Goal: Answer question/provide support

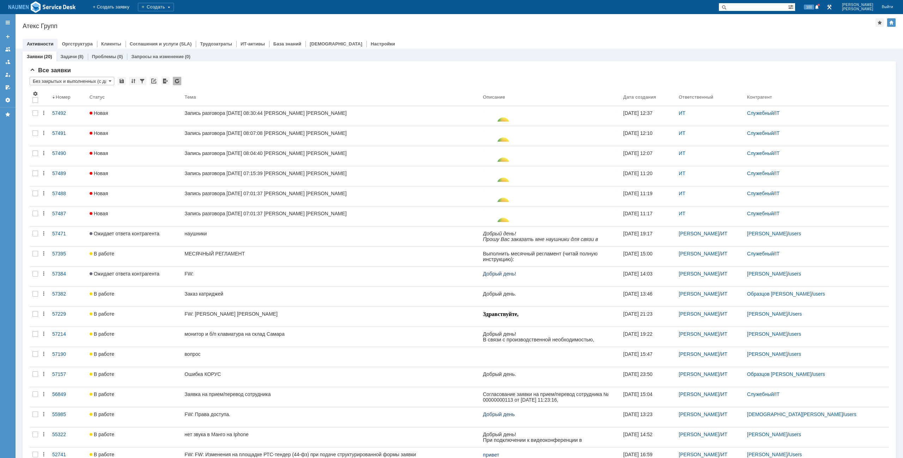
click at [255, 24] on div "Атекс Групп" at bounding box center [449, 26] width 852 height 7
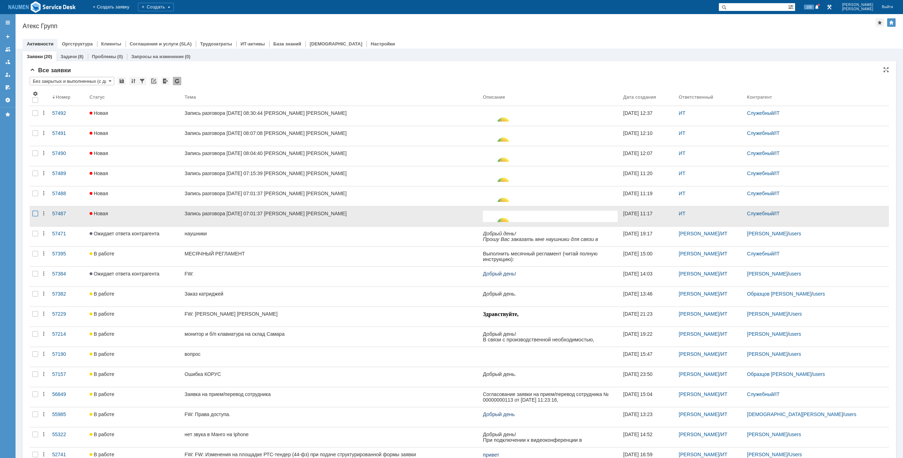
click at [35, 136] on div at bounding box center [35, 133] width 6 height 6
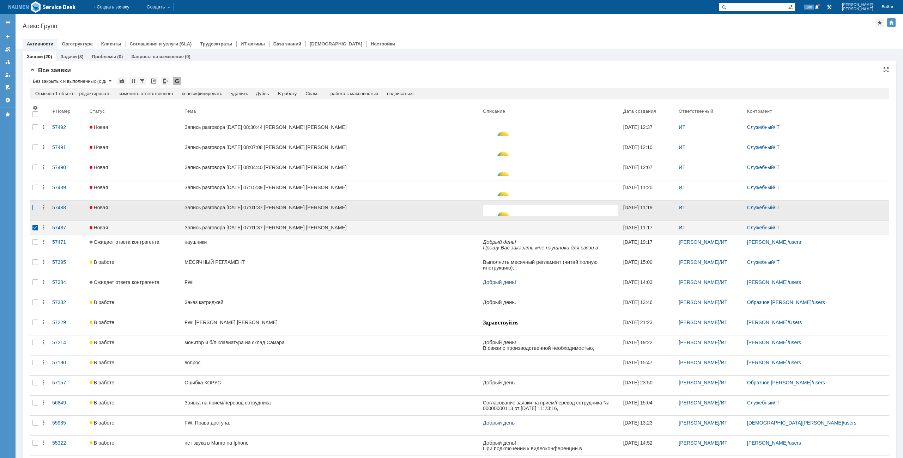
click at [35, 130] on div at bounding box center [35, 127] width 6 height 6
click at [302, 93] on div "Спам" at bounding box center [297, 94] width 12 height 6
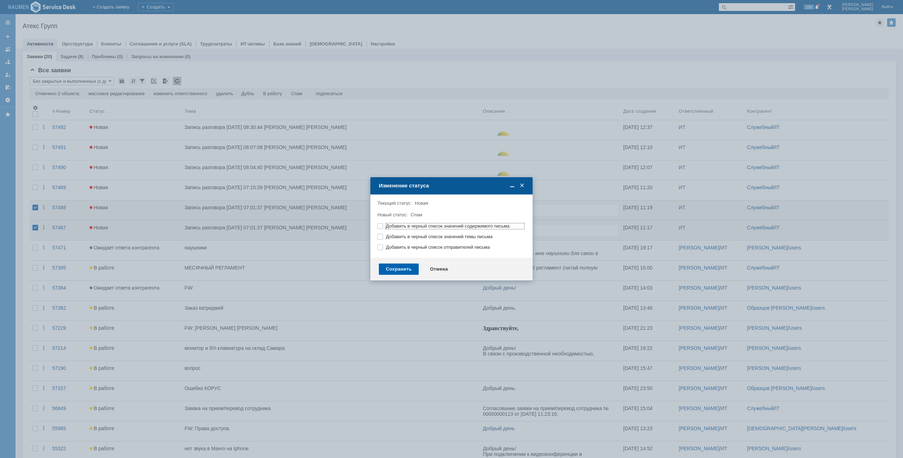
click at [406, 271] on div "Сохранить" at bounding box center [399, 269] width 40 height 11
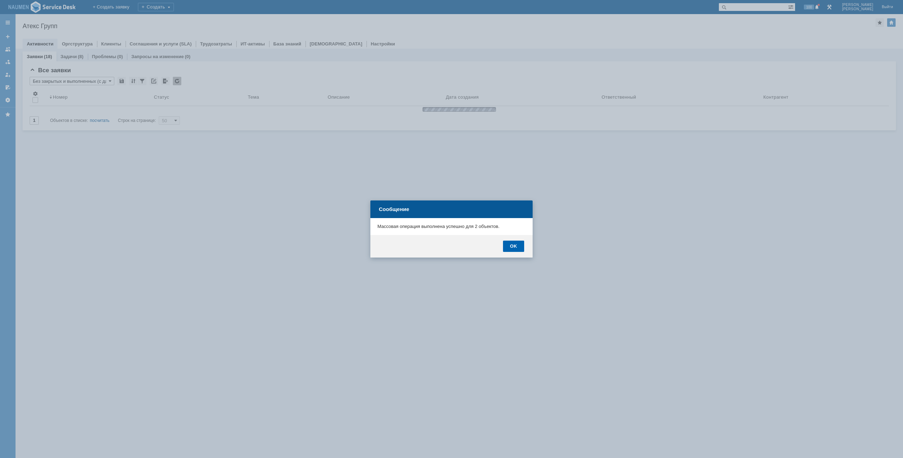
click at [515, 251] on div "OK" at bounding box center [513, 246] width 21 height 11
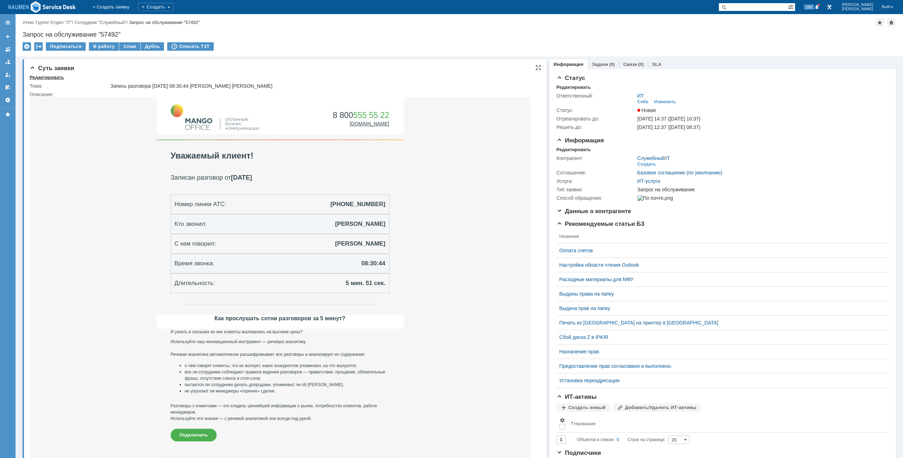
click at [47, 78] on div "Редактировать" at bounding box center [47, 78] width 34 height 6
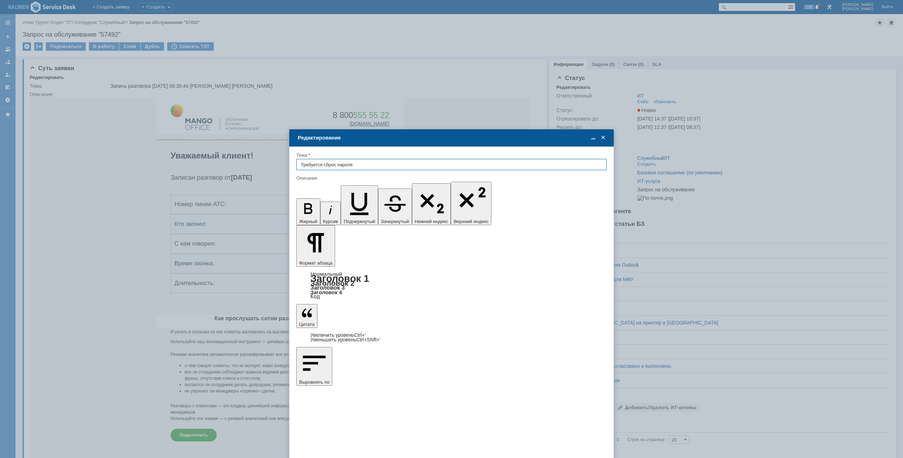
type input "Требуется сброс пароля"
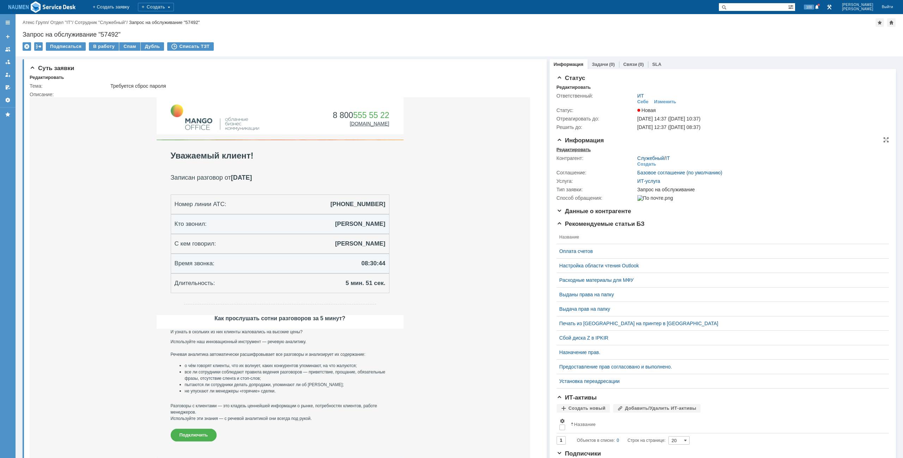
click at [569, 149] on div "Редактировать" at bounding box center [573, 150] width 34 height 6
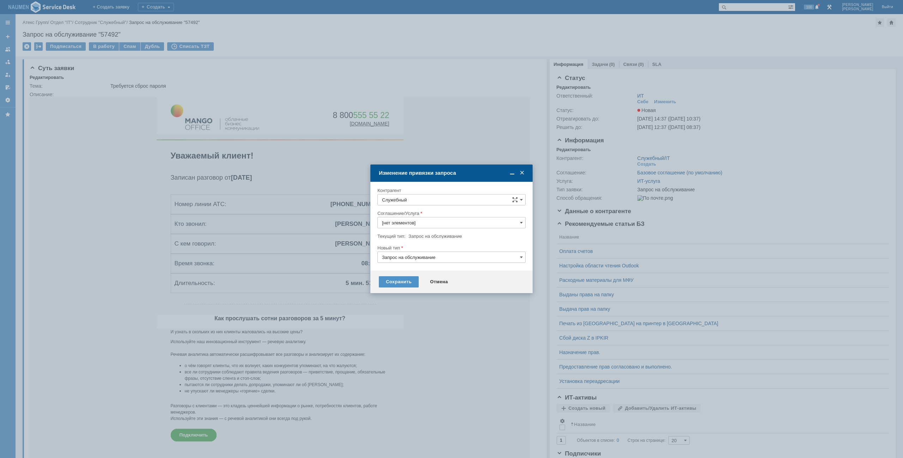
type input "ИТ-услуга"
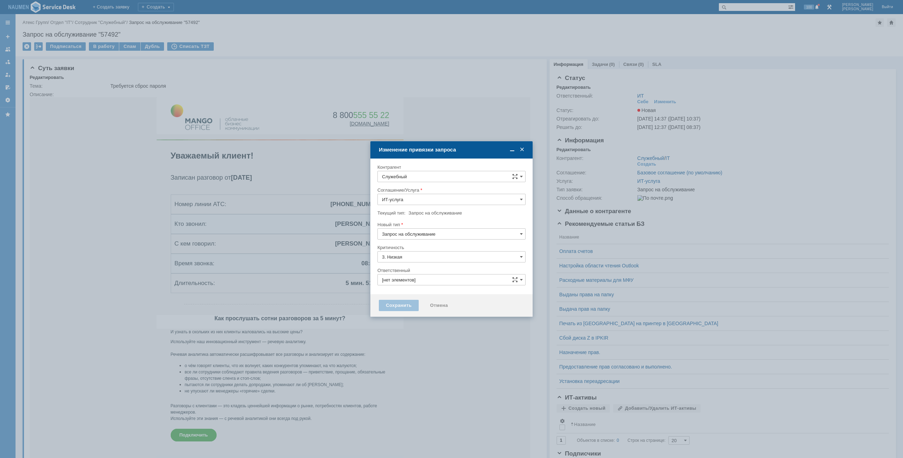
type input "ИТ"
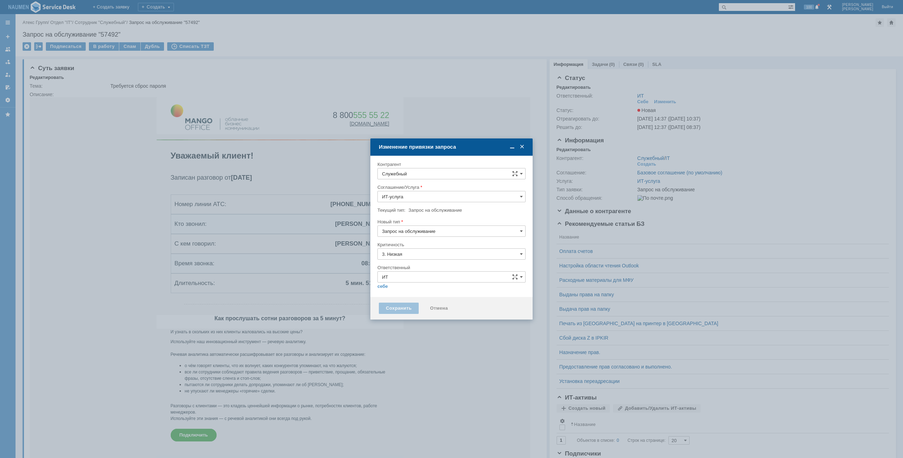
click at [432, 171] on input "Служебный" at bounding box center [451, 173] width 148 height 11
type input "[не указано]"
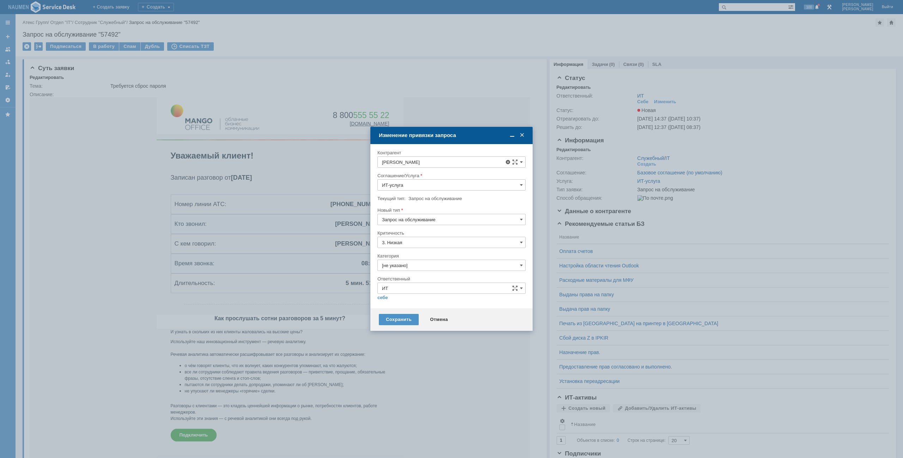
click at [421, 225] on span "[PERSON_NAME]" at bounding box center [426, 226] width 38 height 5
type input "[PERSON_NAME]"
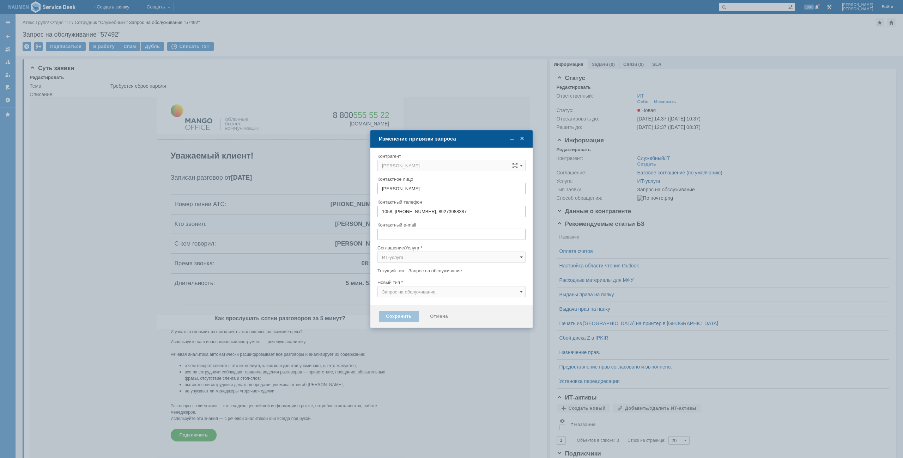
type input "[EMAIL_ADDRESS][DOMAIN_NAME]"
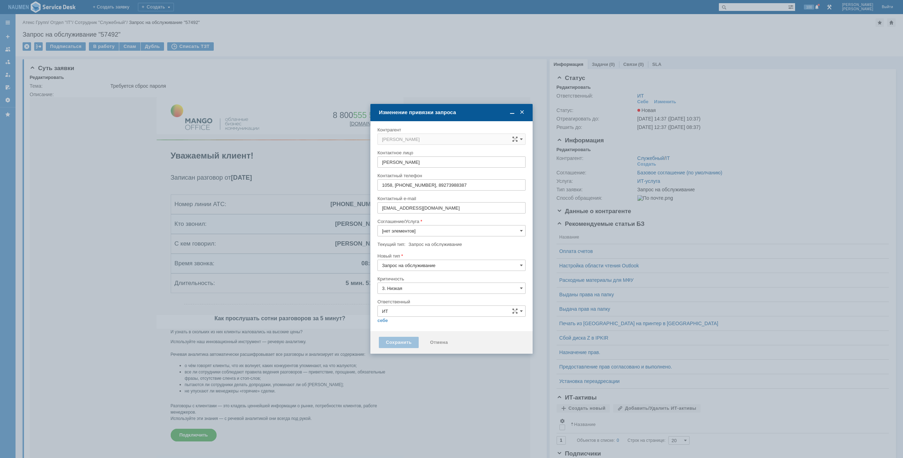
type input "[не указано]"
type input "ИТ-услуга"
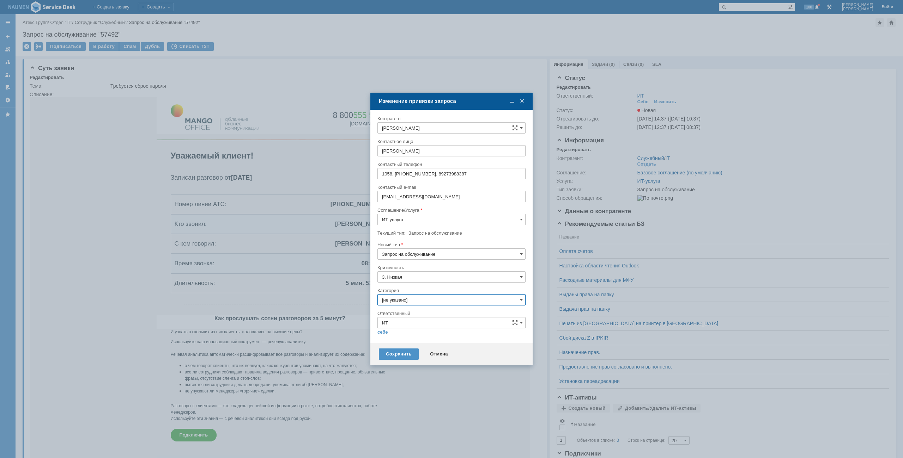
click at [399, 299] on input "[не указано]" at bounding box center [451, 299] width 148 height 11
click at [408, 336] on div "Сброс пароля" at bounding box center [451, 339] width 147 height 11
type input "Сброс пароля"
click at [384, 330] on link "себе" at bounding box center [382, 333] width 11 height 6
type input "[PERSON_NAME]"
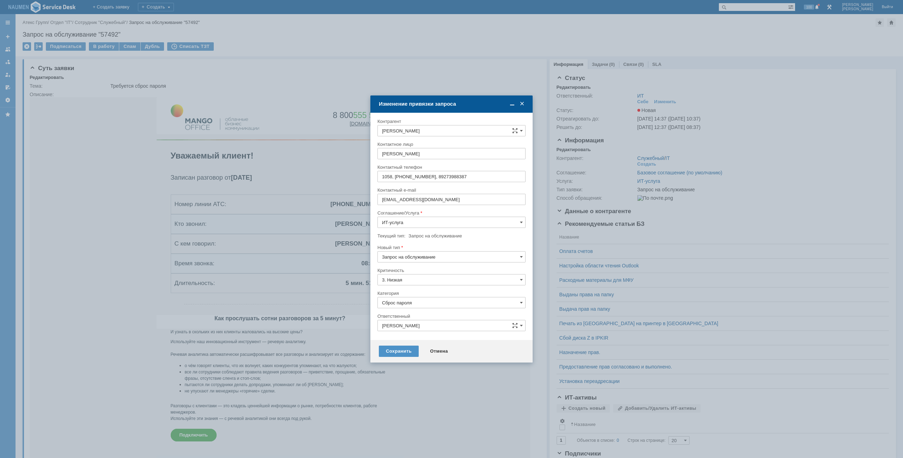
click at [397, 360] on div "Сохранить Отмена" at bounding box center [451, 351] width 162 height 23
click at [399, 354] on div "Сохранить" at bounding box center [399, 351] width 40 height 11
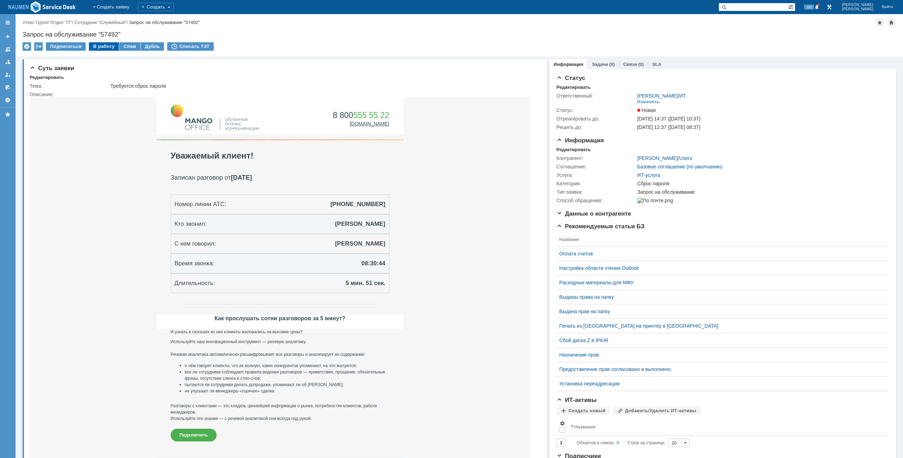
click at [105, 47] on div "В работу" at bounding box center [104, 46] width 30 height 8
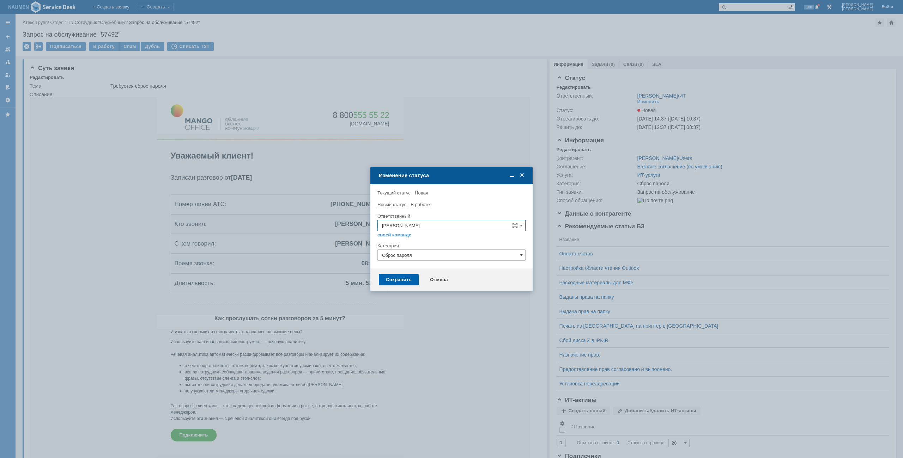
click at [416, 283] on div "Сохранить" at bounding box center [399, 279] width 40 height 11
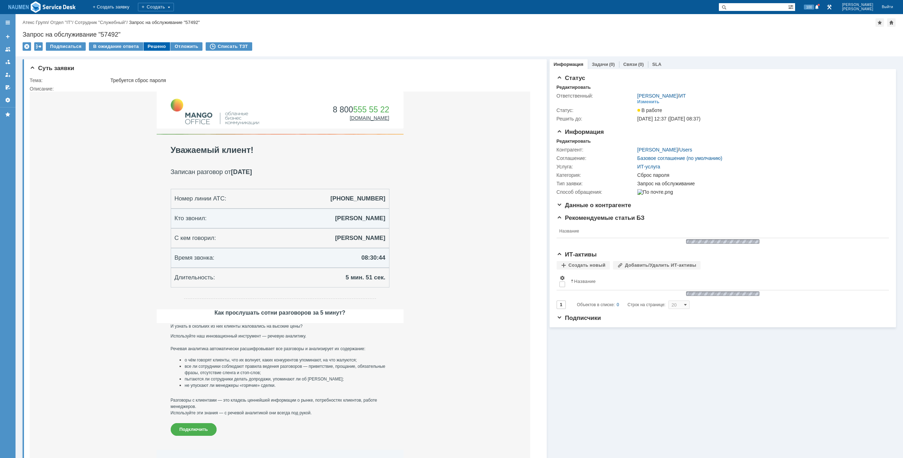
click at [144, 47] on div "Решено" at bounding box center [156, 46] width 27 height 8
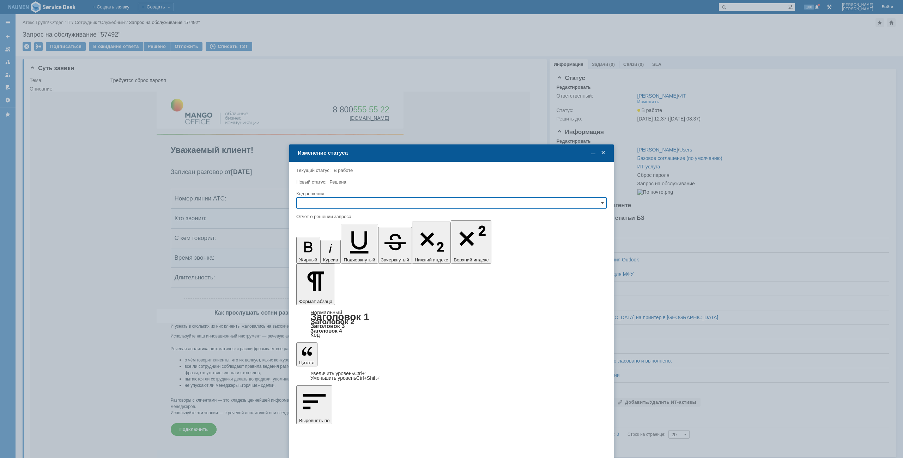
click at [372, 204] on input "text" at bounding box center [451, 202] width 310 height 11
click at [343, 246] on div "Решено" at bounding box center [452, 250] width 310 height 11
type input "Решено"
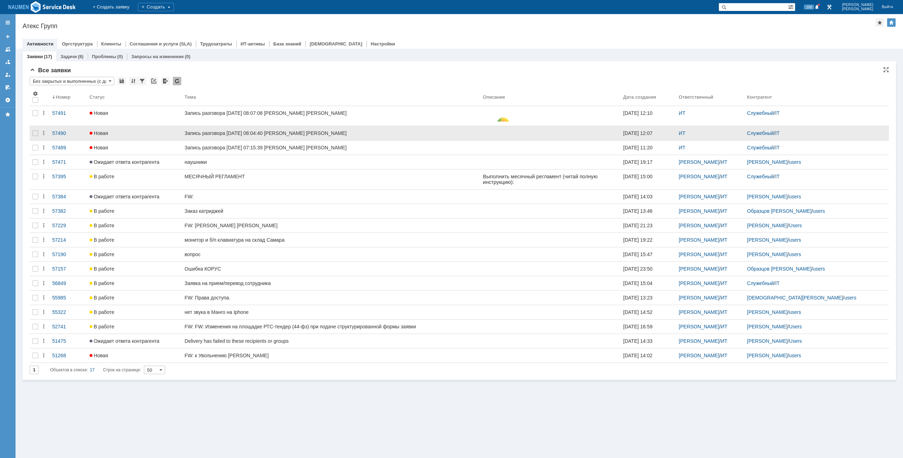
click at [37, 128] on div at bounding box center [35, 133] width 11 height 14
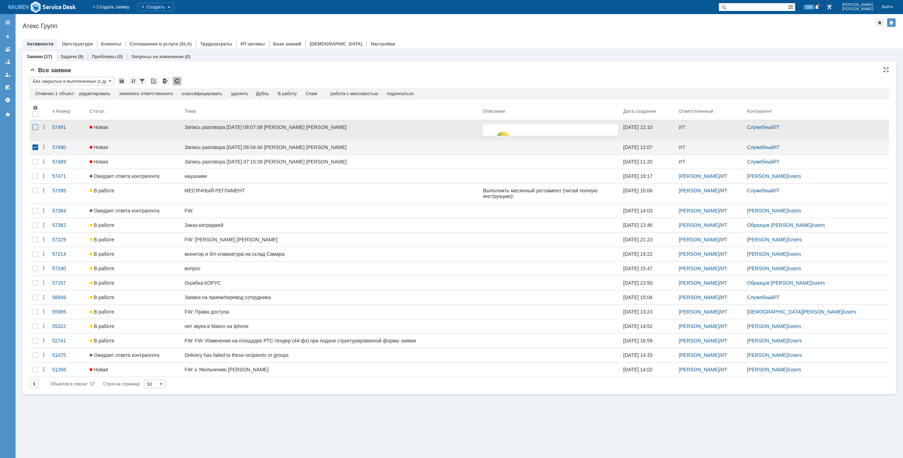
click at [37, 125] on div at bounding box center [35, 127] width 6 height 6
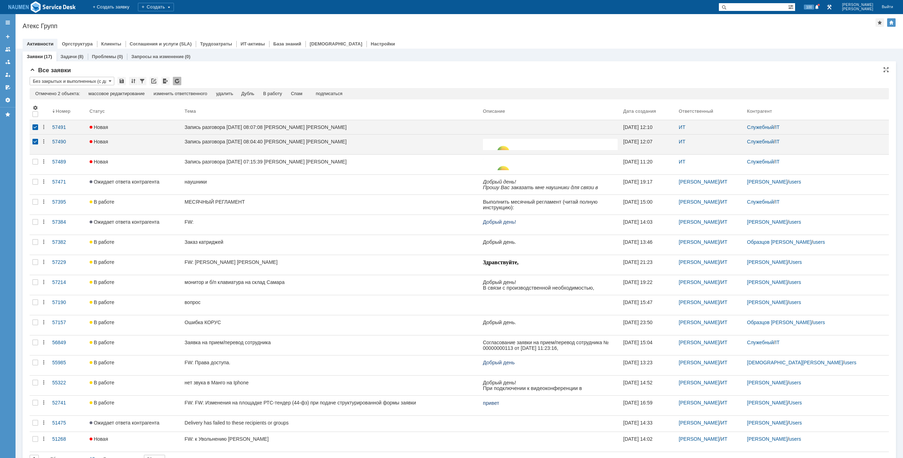
click at [308, 91] on div "Отмечено 2 объекта: редактировать массовое редактирование изменить ответственно…" at bounding box center [459, 93] width 859 height 11
click at [301, 91] on div "Отмечено 2 объекта: редактировать массовое редактирование изменить ответственно…" at bounding box center [459, 93] width 859 height 11
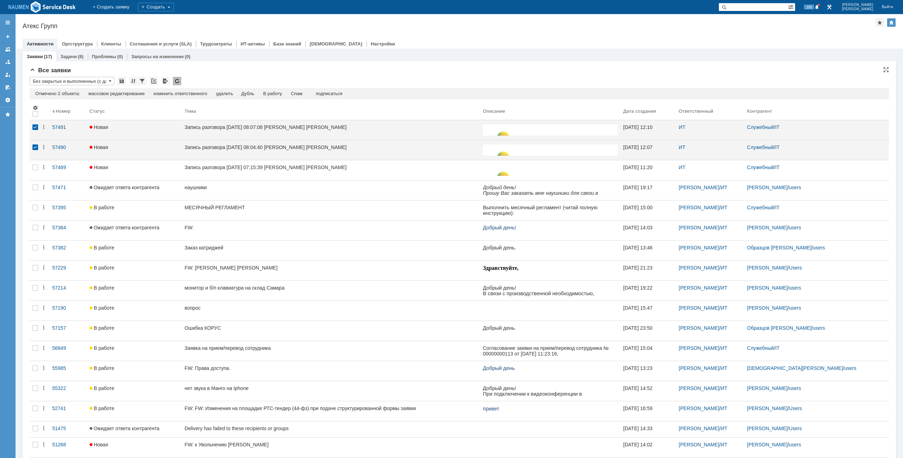
click at [304, 97] on td "Спам" at bounding box center [297, 94] width 20 height 6
click at [302, 94] on div "Спам" at bounding box center [297, 94] width 12 height 6
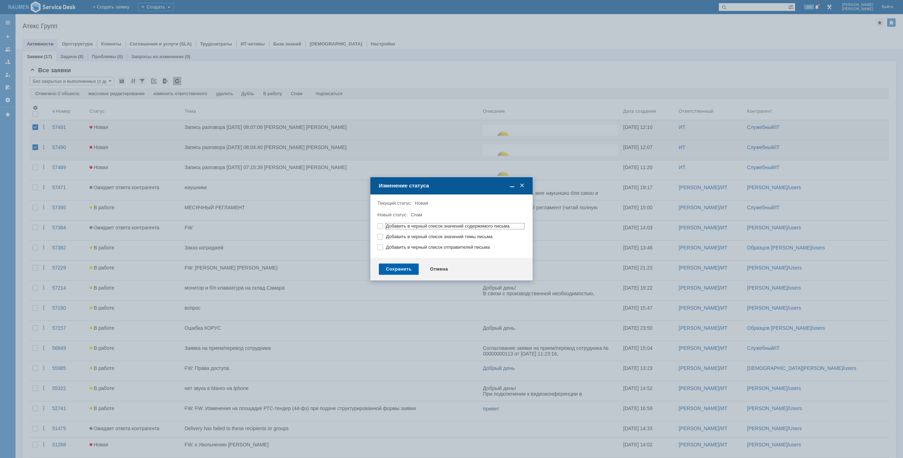
click at [395, 268] on div "Сохранить" at bounding box center [399, 269] width 40 height 11
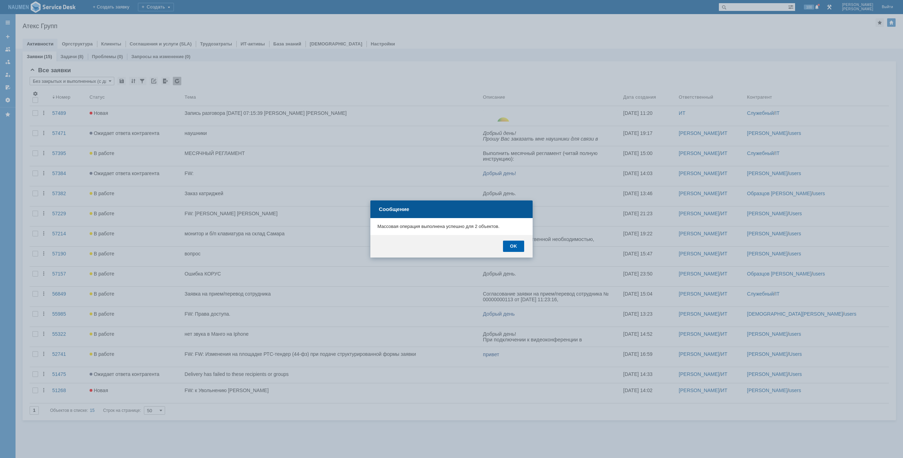
click at [519, 241] on div "OK" at bounding box center [513, 246] width 21 height 11
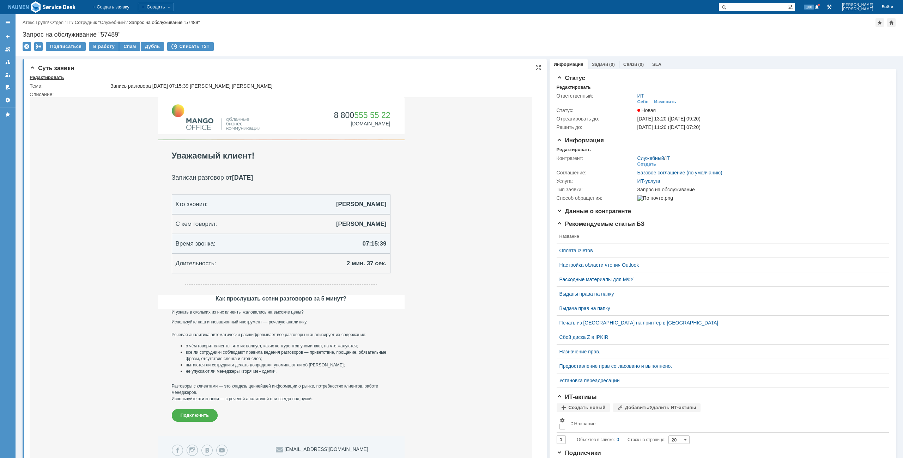
click at [50, 79] on div "Редактировать" at bounding box center [47, 78] width 34 height 6
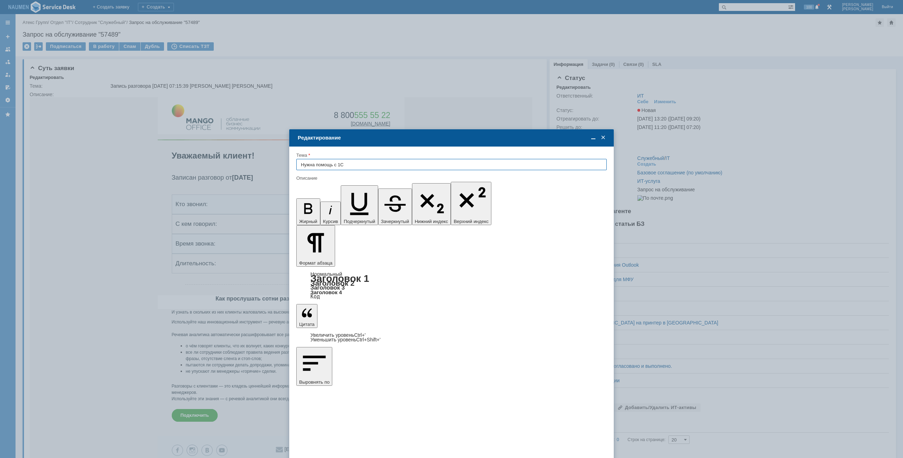
type input "Нужна помощь с 1С"
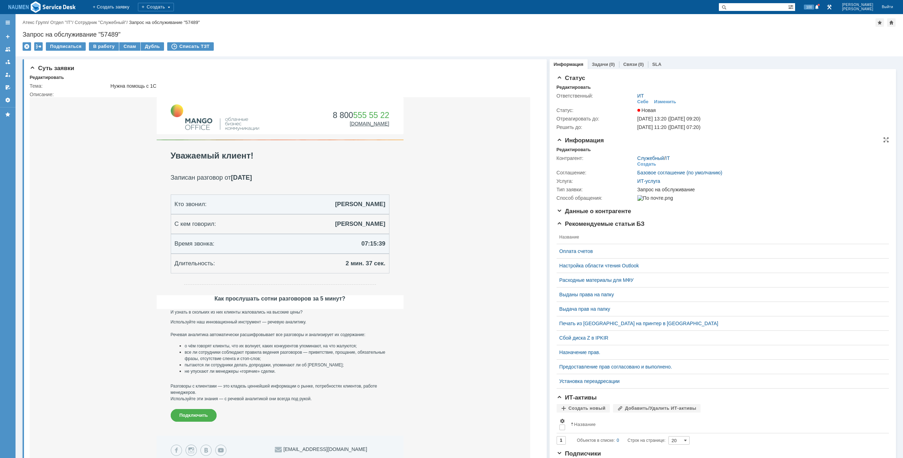
click at [561, 153] on div "Контрагент: Служебный / IT Создать Соглашение: Базовое соглашение (по умолчанию…" at bounding box center [722, 178] width 332 height 50
click at [563, 149] on div "Редактировать" at bounding box center [573, 150] width 34 height 6
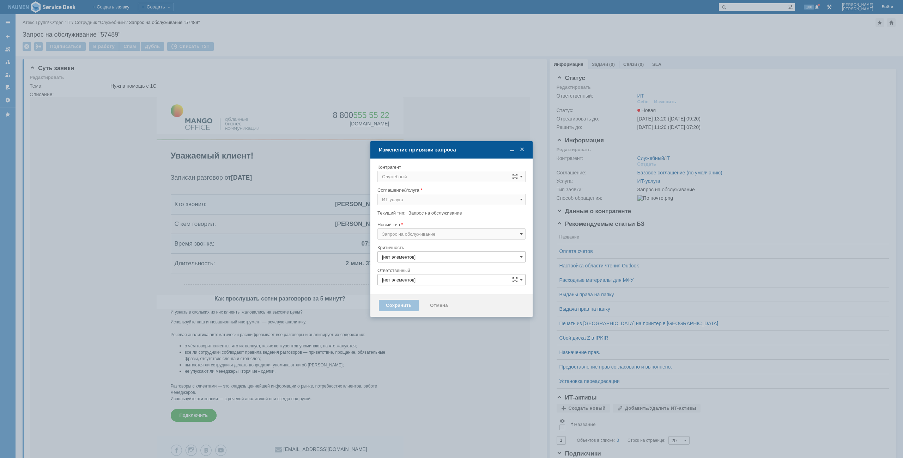
type input "3. Низкая"
type input "ИТ"
type input "[не указано]"
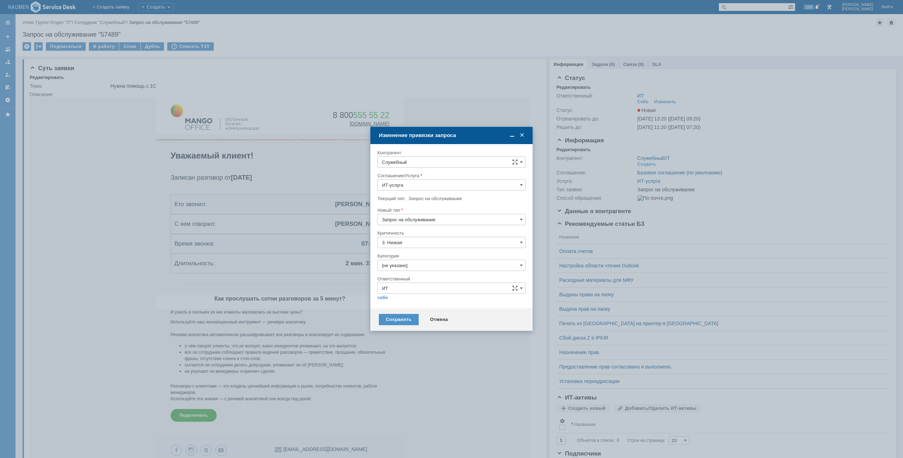
click at [410, 161] on input "Служебный" at bounding box center [451, 162] width 148 height 11
click at [429, 261] on span "Евстифеева Ольга" at bounding box center [426, 260] width 38 height 5
type input "Евстифеева Ольга"
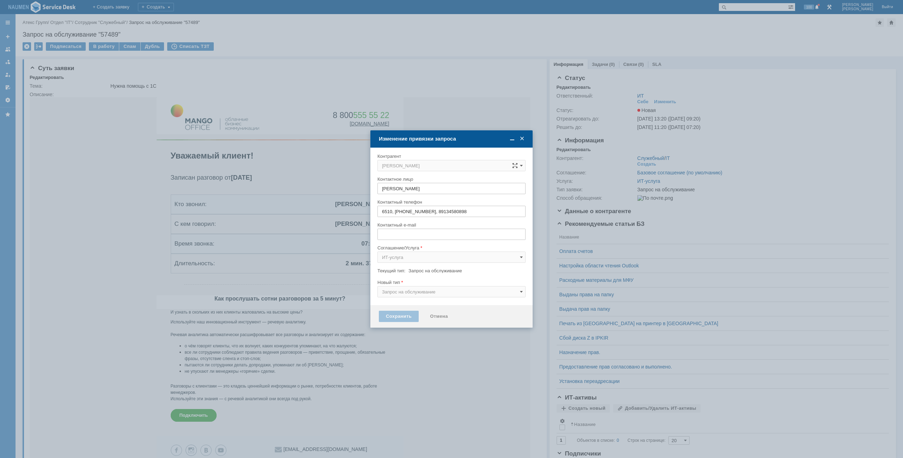
type input "o.evstifeeva@atex-gr.com"
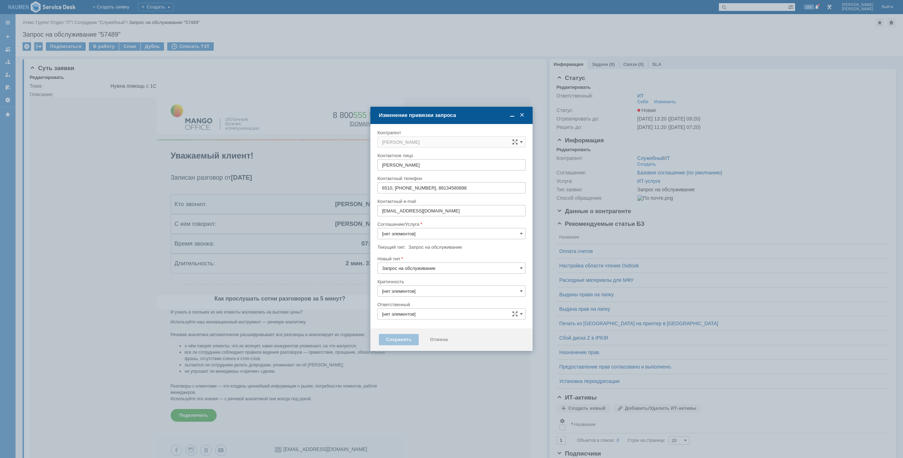
type input "3. Низкая"
type input "ИТ"
type input "ИТ-услуга"
type input "[не указано]"
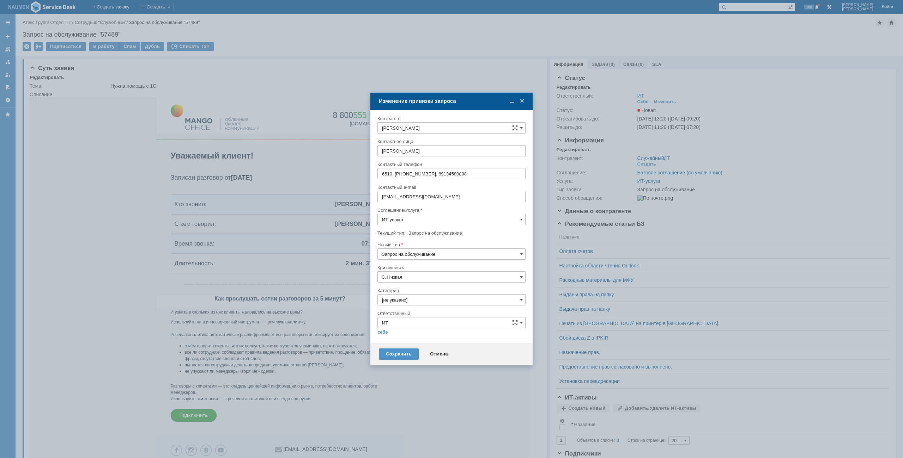
click at [401, 184] on div at bounding box center [451, 181] width 148 height 5
click at [401, 302] on input "[не указано]" at bounding box center [451, 299] width 148 height 11
click at [403, 322] on div "1С" at bounding box center [451, 324] width 147 height 11
type input "1С"
click at [385, 331] on link "себе" at bounding box center [382, 333] width 11 height 6
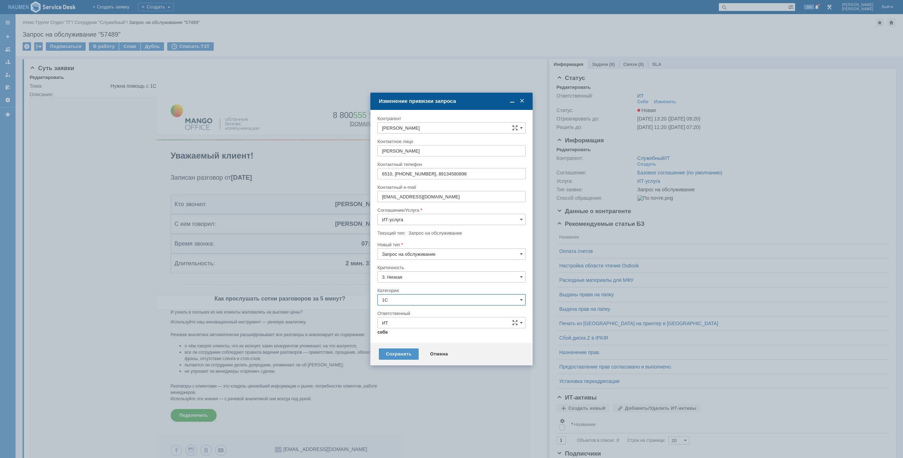
type input "[PERSON_NAME]"
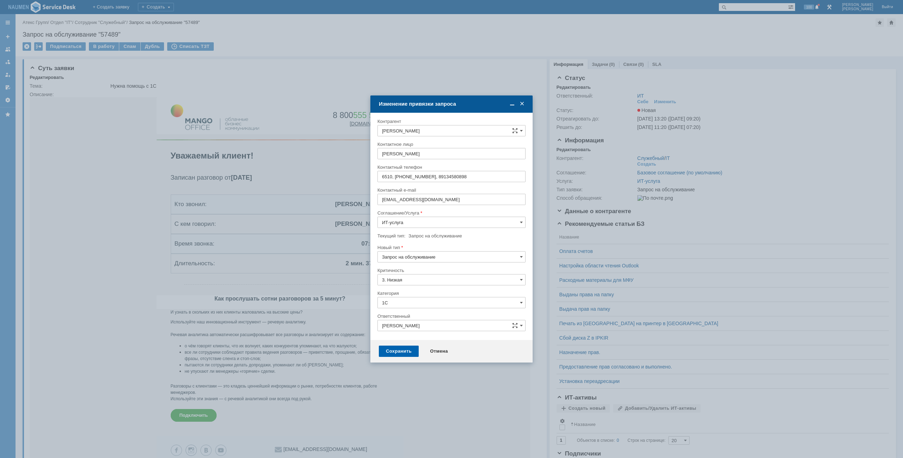
click at [405, 355] on div "Сохранить" at bounding box center [399, 351] width 40 height 11
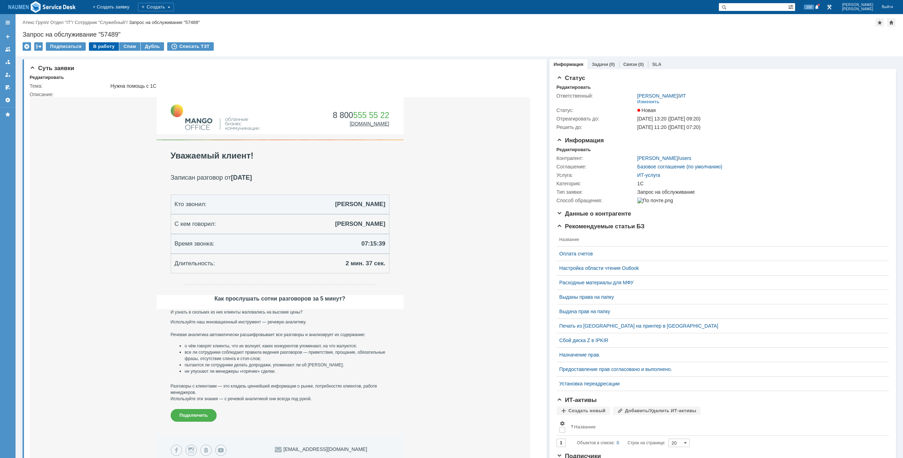
click at [105, 44] on div "В работу" at bounding box center [104, 46] width 30 height 8
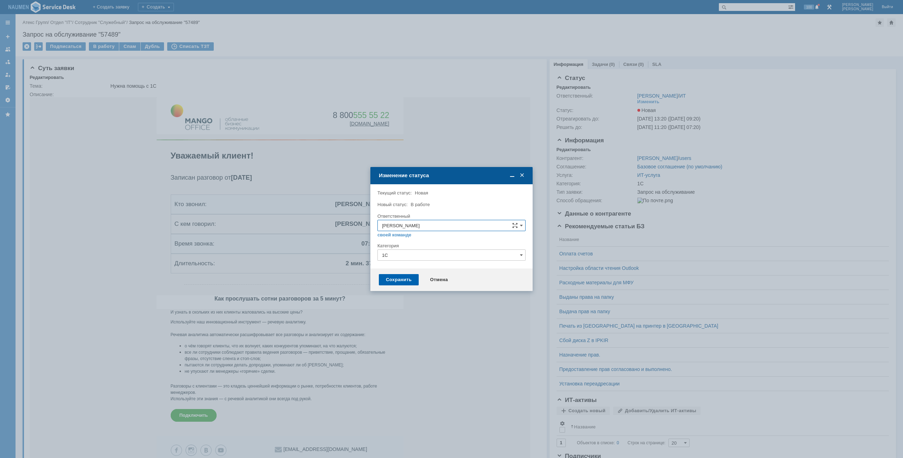
click at [416, 282] on div "Сохранить" at bounding box center [399, 279] width 40 height 11
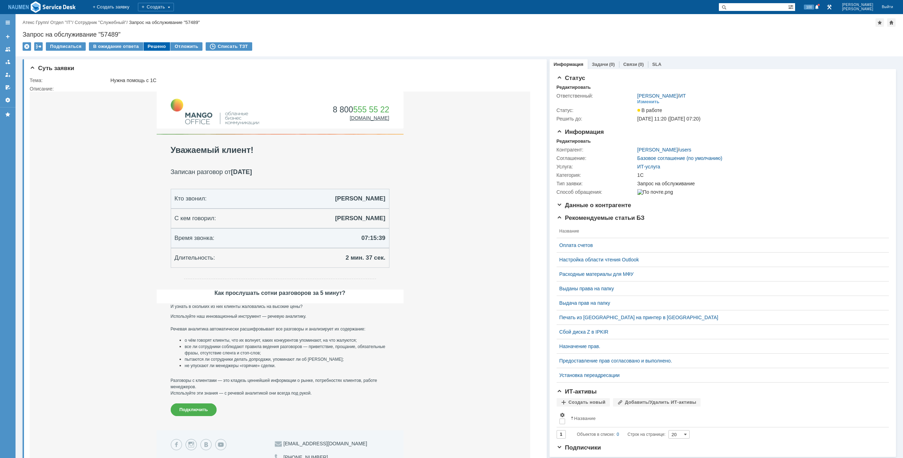
click at [157, 45] on div "Решено" at bounding box center [156, 46] width 27 height 8
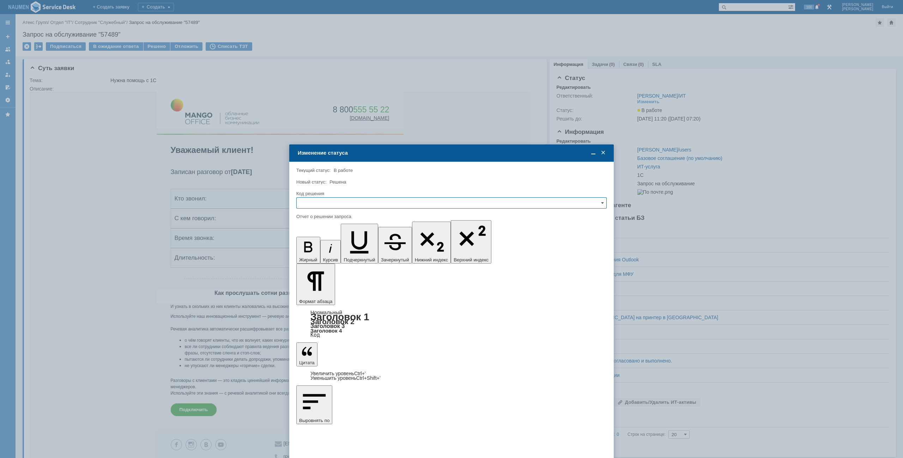
click at [330, 207] on input "text" at bounding box center [451, 202] width 310 height 11
click at [319, 257] on div "Спам" at bounding box center [452, 263] width 310 height 12
click at [330, 206] on input "Спам" at bounding box center [451, 202] width 310 height 11
click at [317, 252] on span "Решено" at bounding box center [451, 251] width 301 height 6
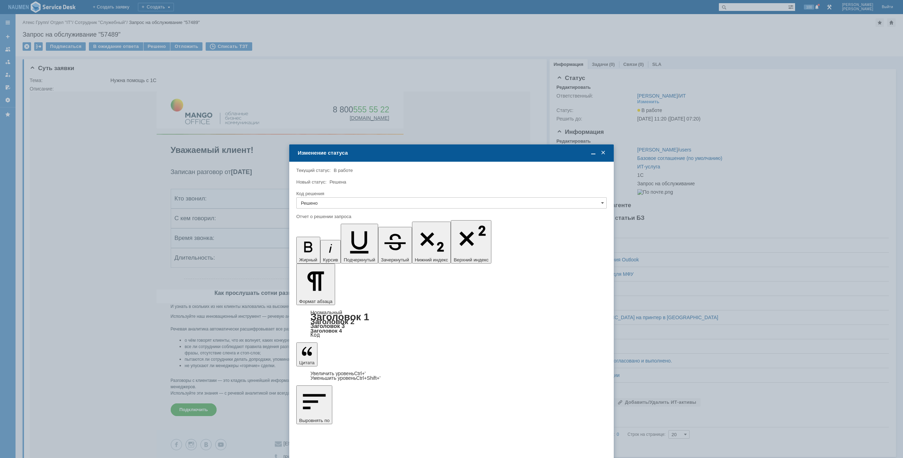
type input "Решено"
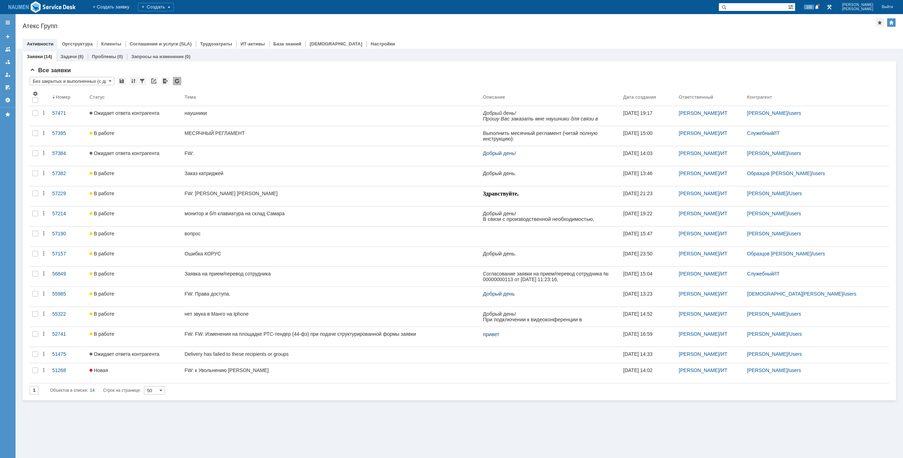
click at [441, 39] on div "Активности Оргструктура Клиенты Соглашения и услуги (SLA) Трудозатраты ИТ-актив…" at bounding box center [459, 44] width 873 height 10
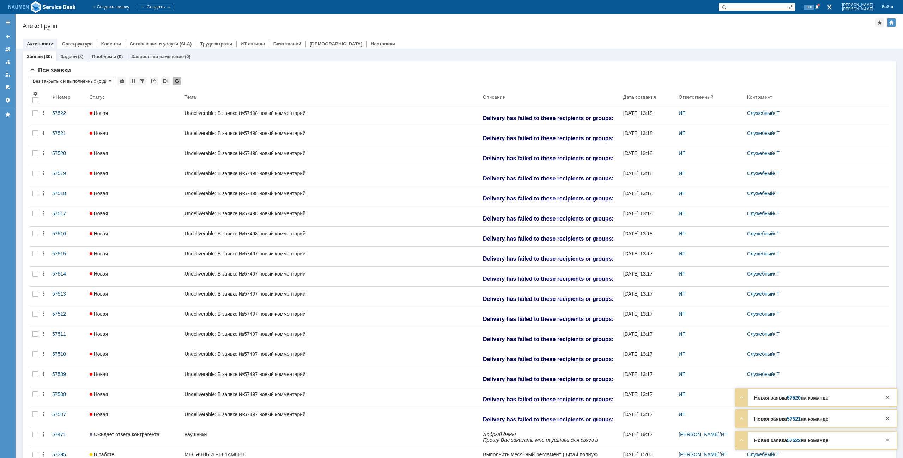
click at [226, 29] on div "Атекс Групп" at bounding box center [449, 26] width 852 height 7
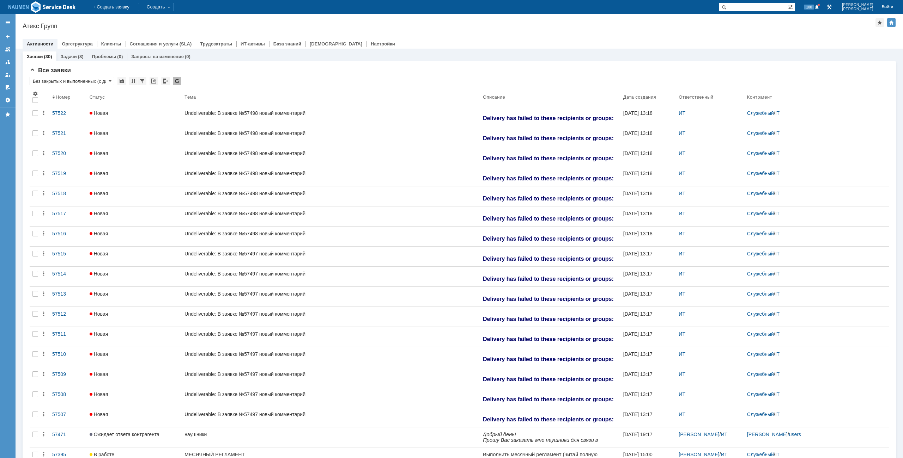
click at [190, 29] on div "Атекс Групп" at bounding box center [449, 26] width 852 height 7
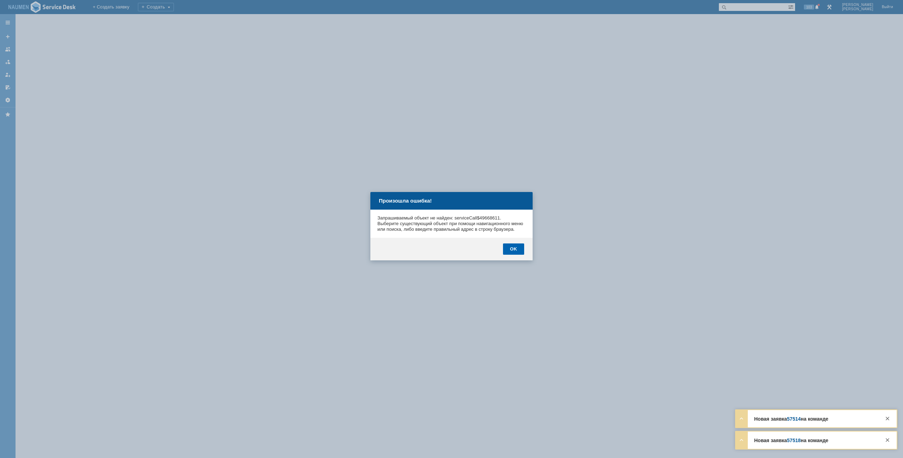
click at [514, 255] on div "OK" at bounding box center [513, 249] width 21 height 11
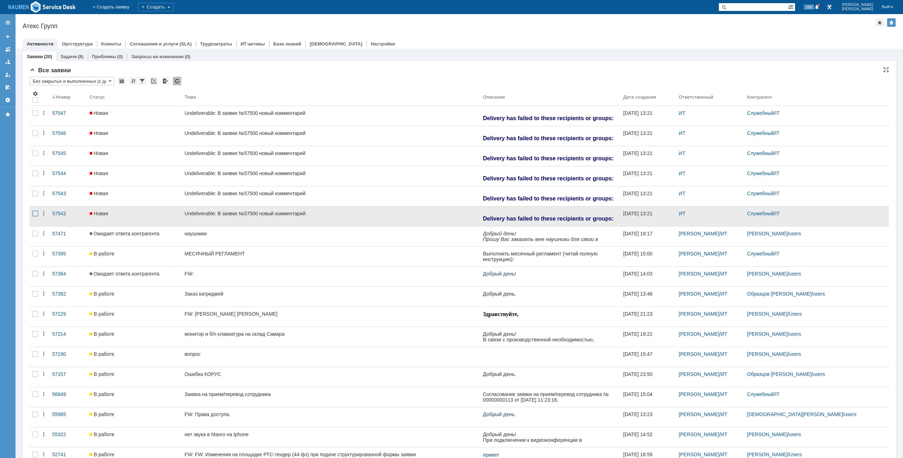
click at [34, 136] on div at bounding box center [35, 133] width 6 height 6
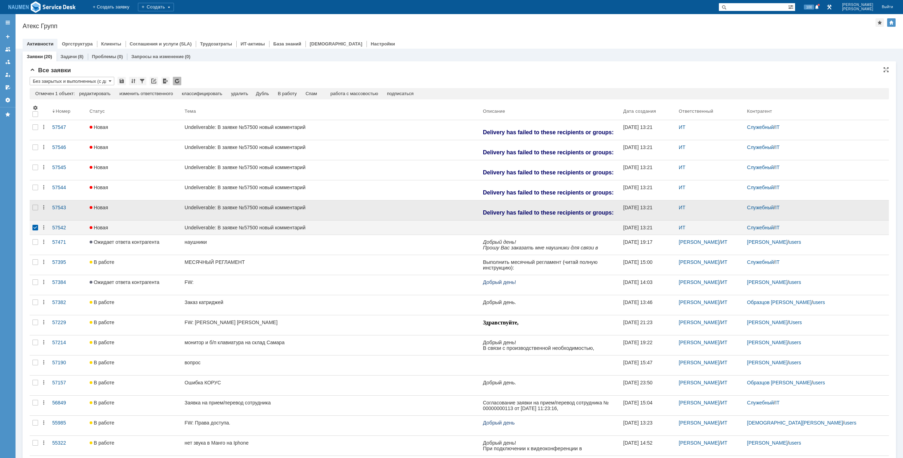
click at [36, 203] on div at bounding box center [35, 211] width 11 height 20
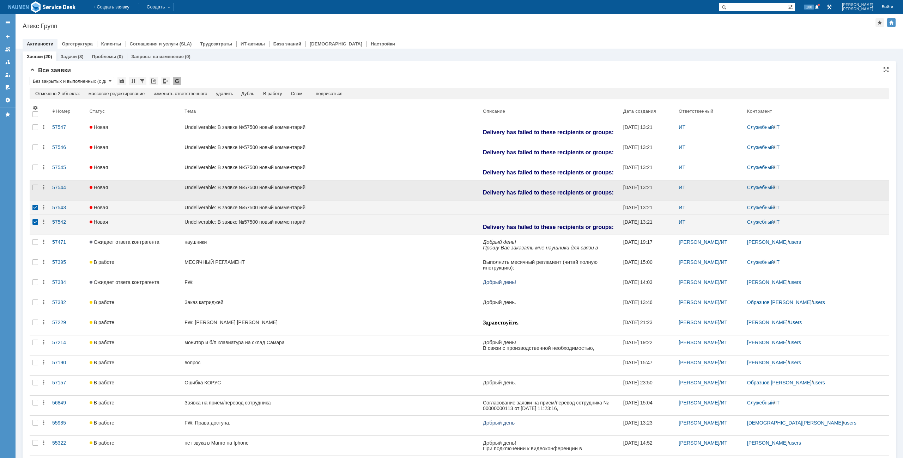
click at [36, 192] on div at bounding box center [35, 191] width 11 height 20
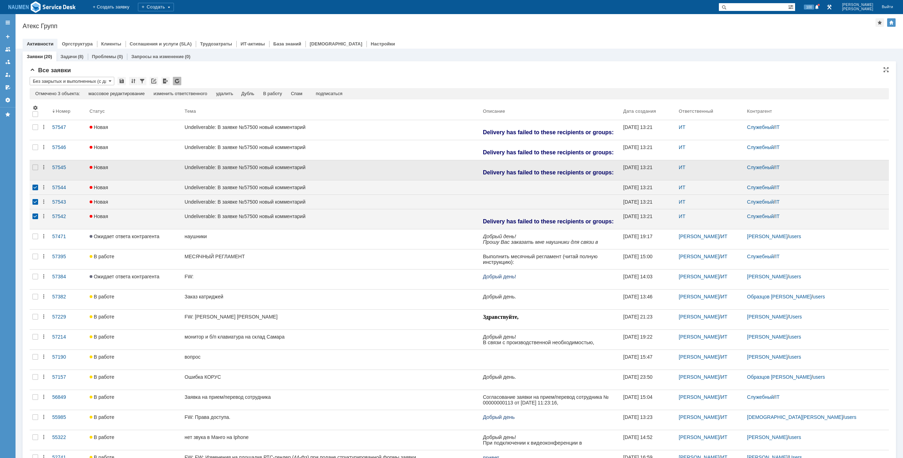
click at [36, 164] on div at bounding box center [35, 170] width 11 height 20
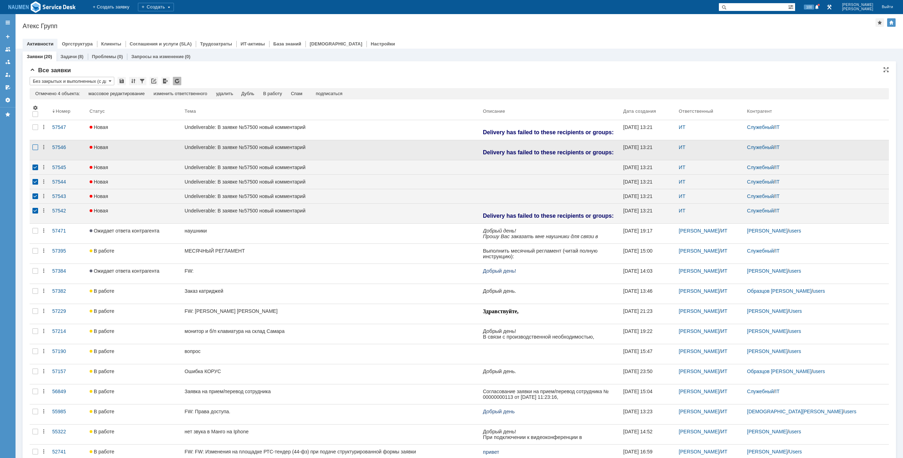
click at [37, 150] on div at bounding box center [35, 148] width 6 height 6
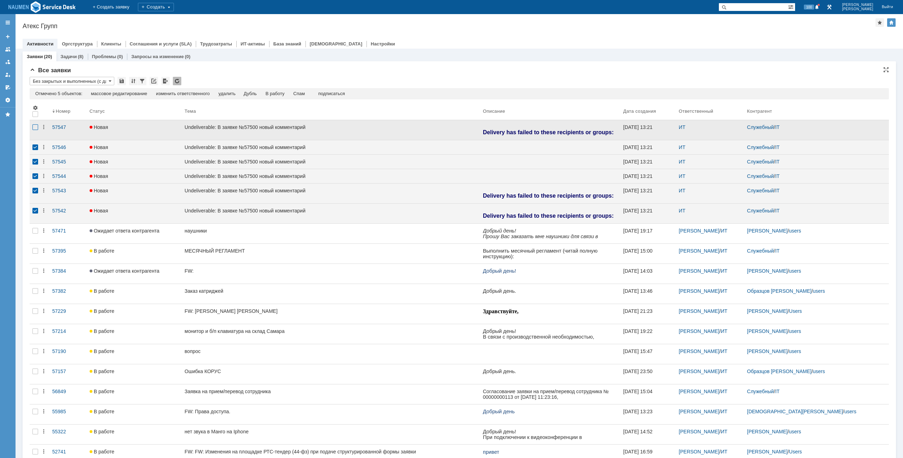
click at [36, 128] on div at bounding box center [35, 127] width 6 height 6
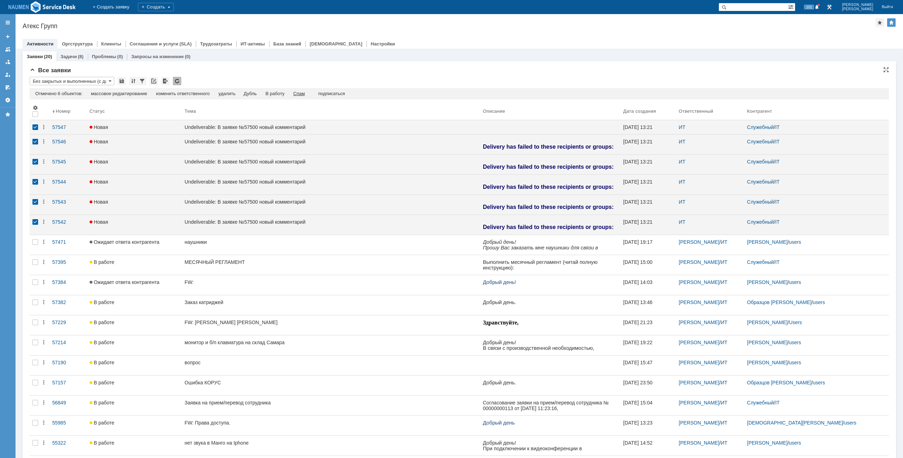
click at [305, 92] on div "Спам" at bounding box center [299, 94] width 12 height 6
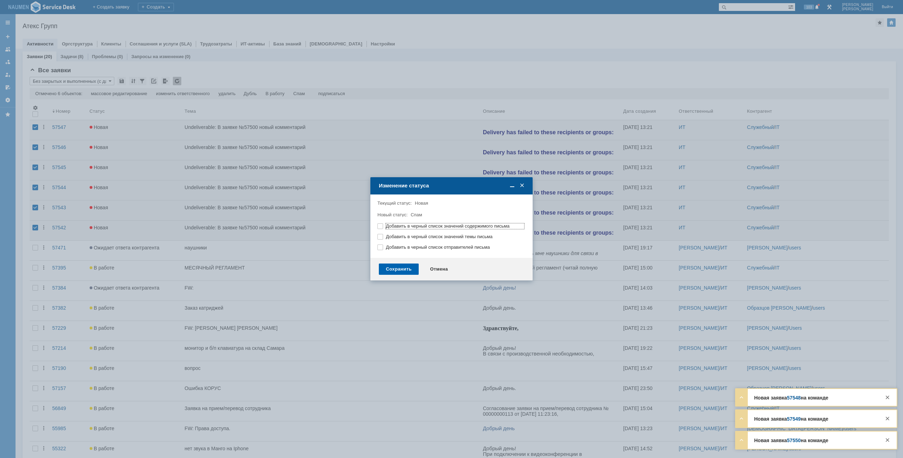
click at [401, 267] on div "Сохранить" at bounding box center [399, 269] width 40 height 11
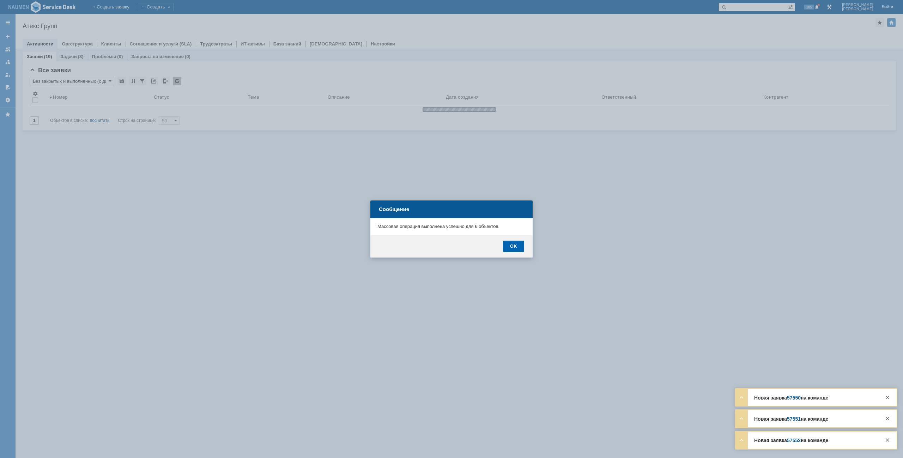
click at [510, 248] on div "OK" at bounding box center [513, 246] width 21 height 11
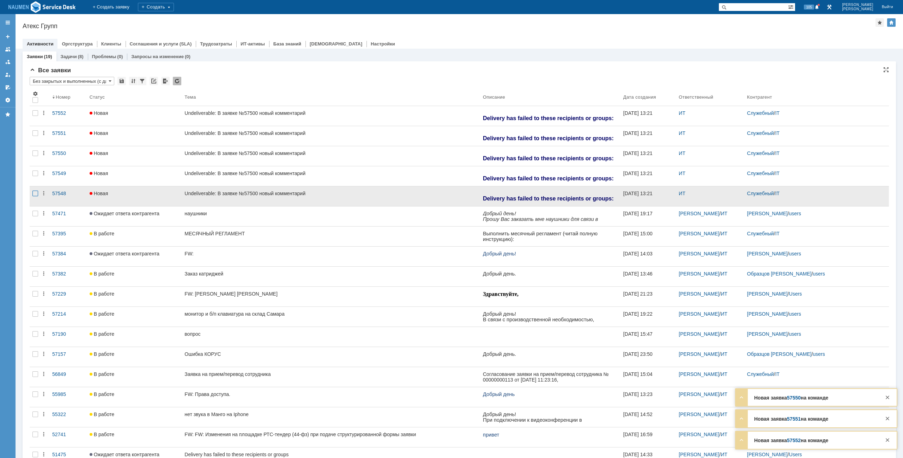
click at [32, 116] on div at bounding box center [35, 113] width 6 height 6
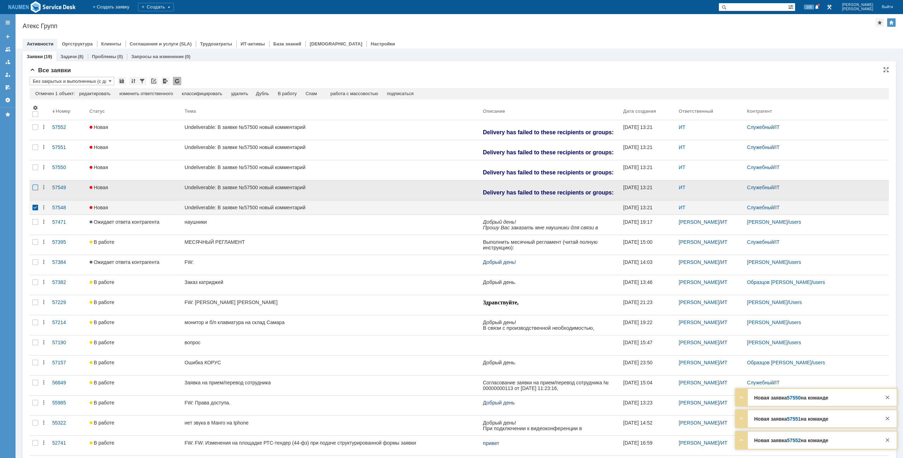
click at [36, 150] on div at bounding box center [35, 148] width 6 height 6
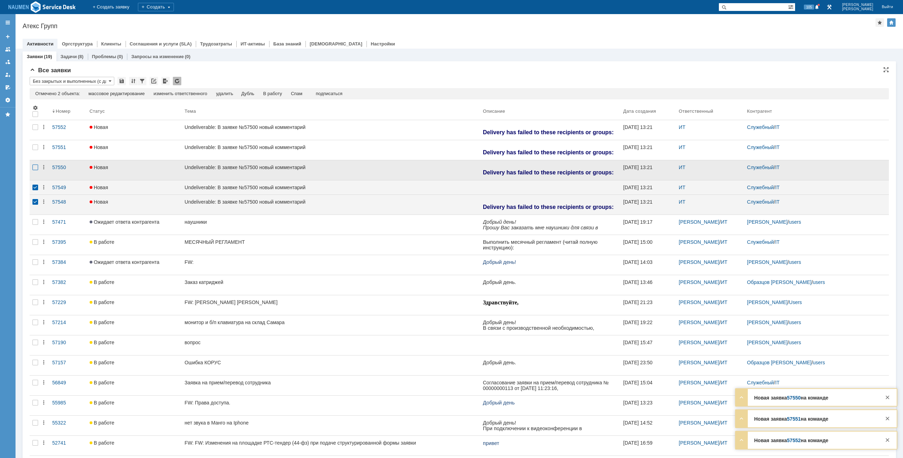
click at [34, 130] on div at bounding box center [35, 127] width 6 height 6
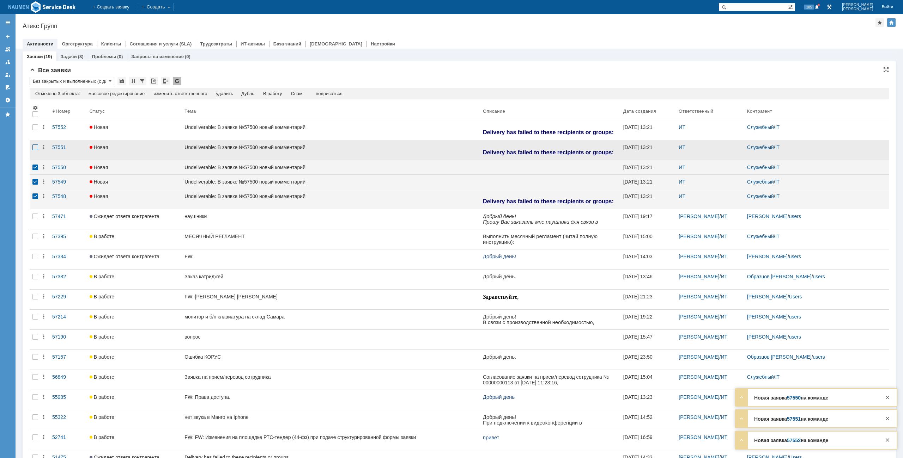
click at [35, 150] on div at bounding box center [35, 148] width 6 height 6
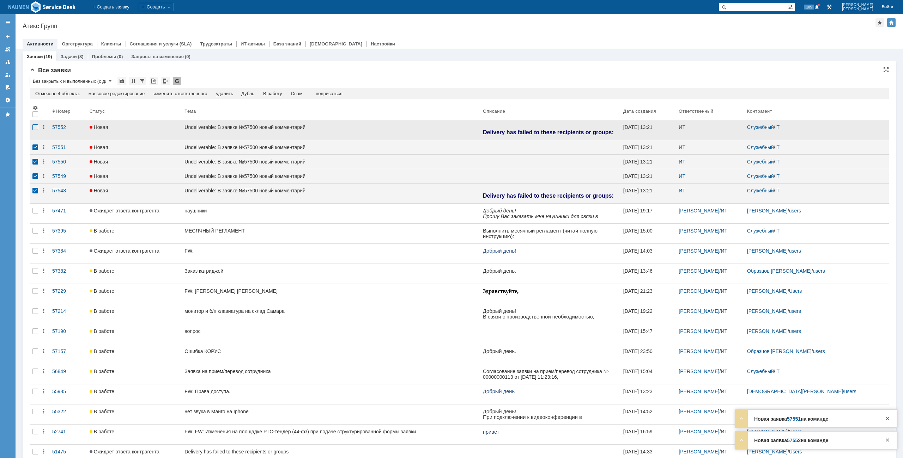
click at [37, 126] on div at bounding box center [35, 127] width 6 height 6
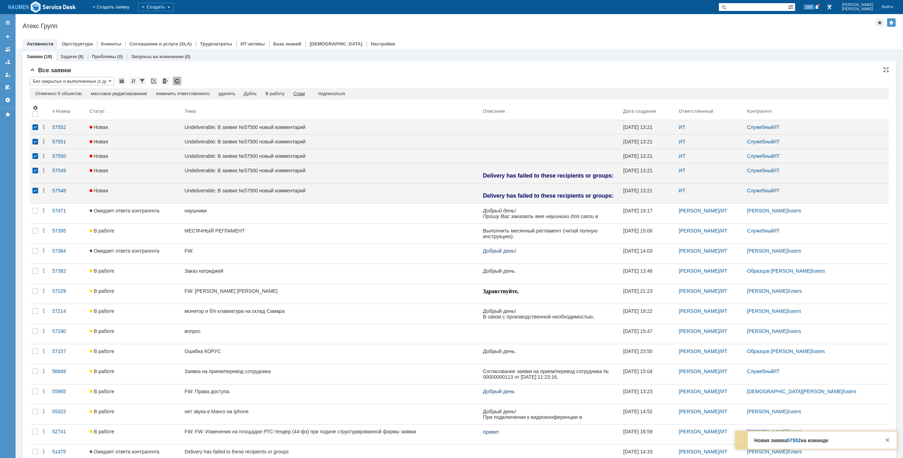
click at [305, 91] on div "Спам" at bounding box center [299, 94] width 12 height 6
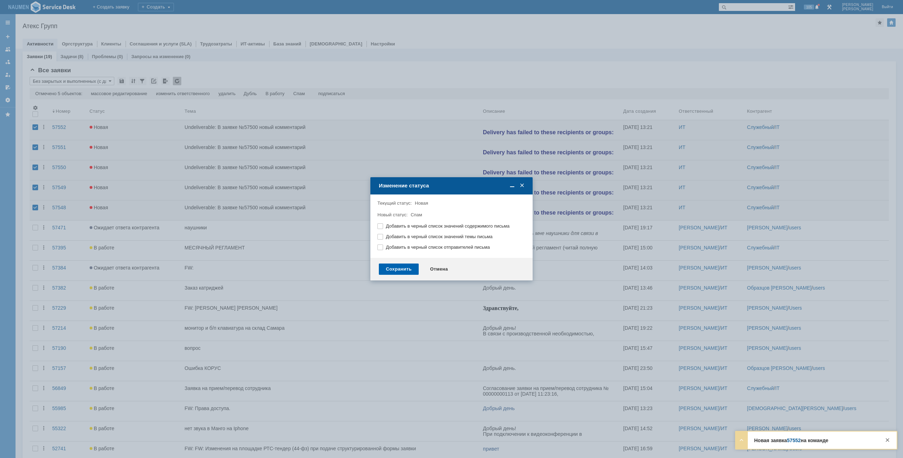
click at [402, 270] on div "Сохранить" at bounding box center [399, 269] width 40 height 11
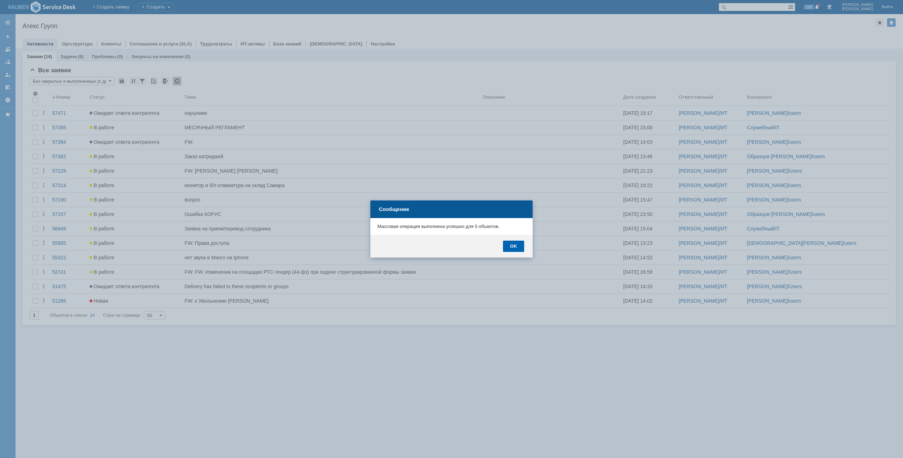
click at [515, 244] on div "OK" at bounding box center [513, 246] width 21 height 11
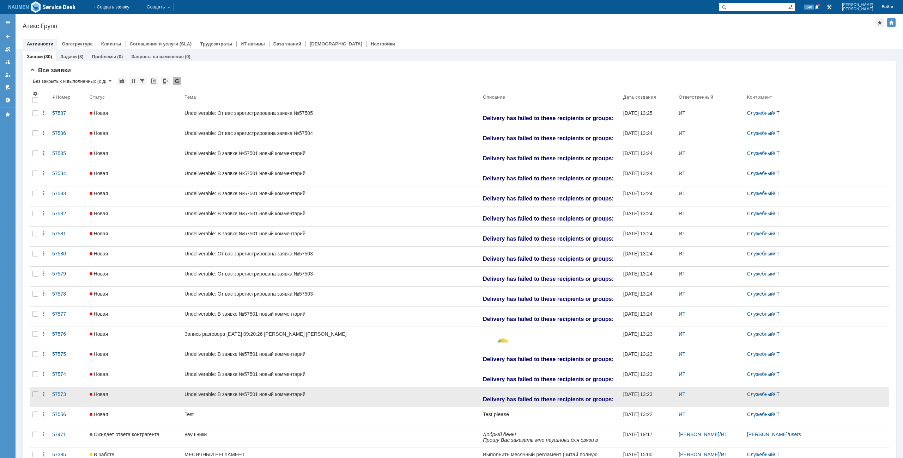
click at [32, 392] on div at bounding box center [35, 397] width 11 height 20
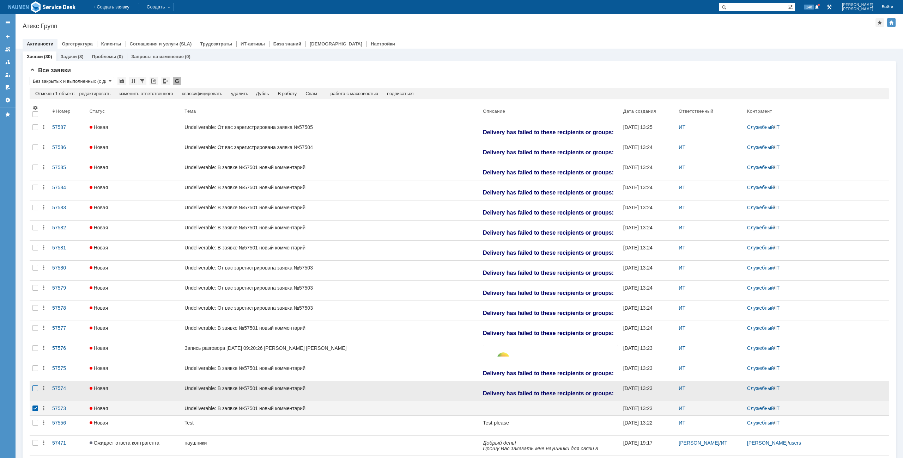
click at [34, 150] on div at bounding box center [35, 148] width 6 height 6
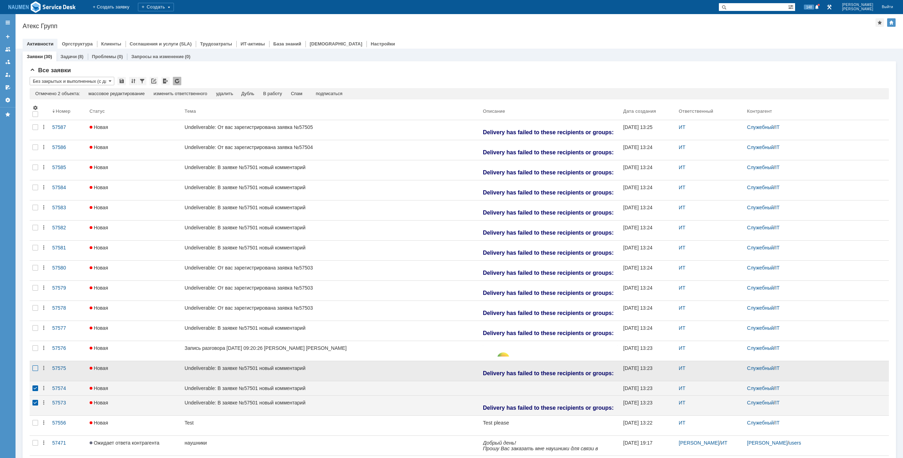
click at [34, 130] on div at bounding box center [35, 127] width 6 height 6
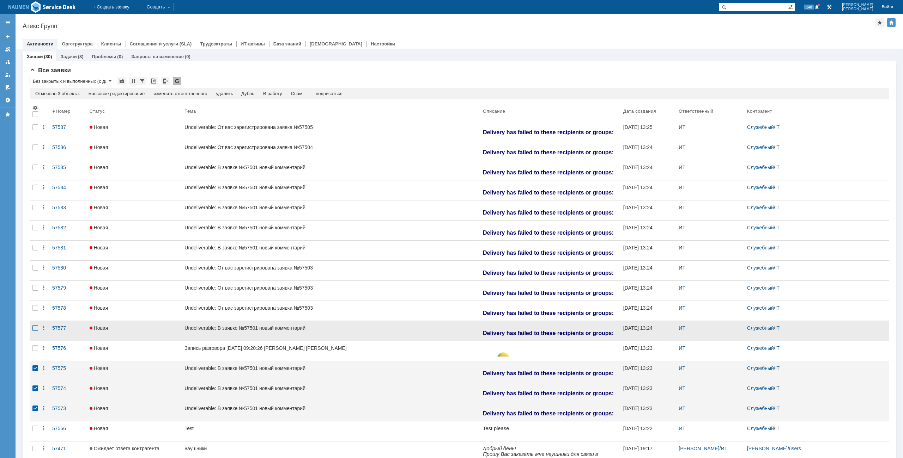
click at [38, 130] on div at bounding box center [35, 127] width 6 height 6
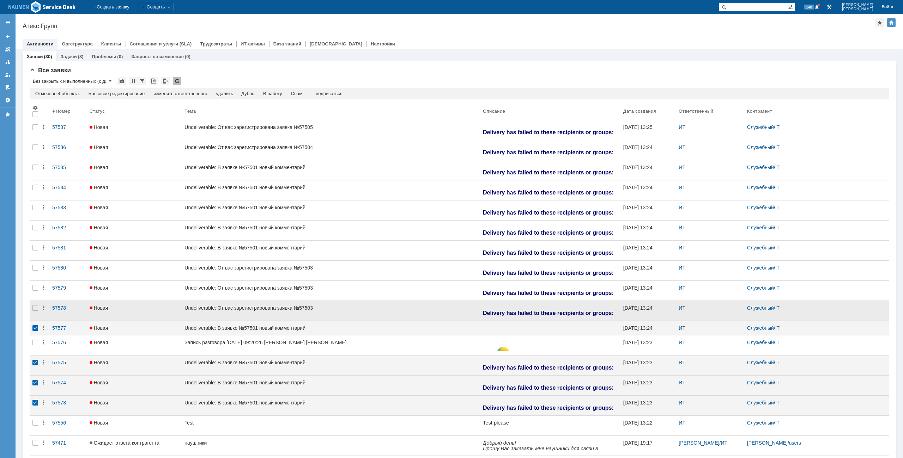
click at [39, 309] on div at bounding box center [35, 311] width 11 height 20
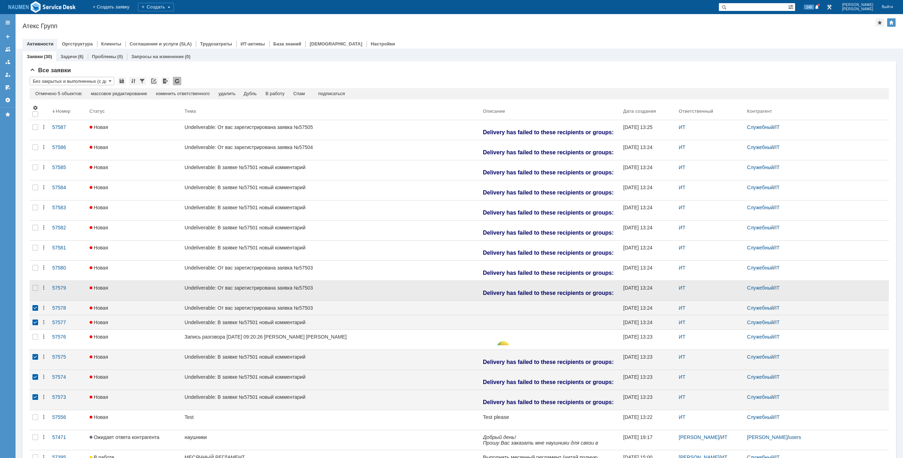
click at [36, 285] on div at bounding box center [35, 291] width 11 height 20
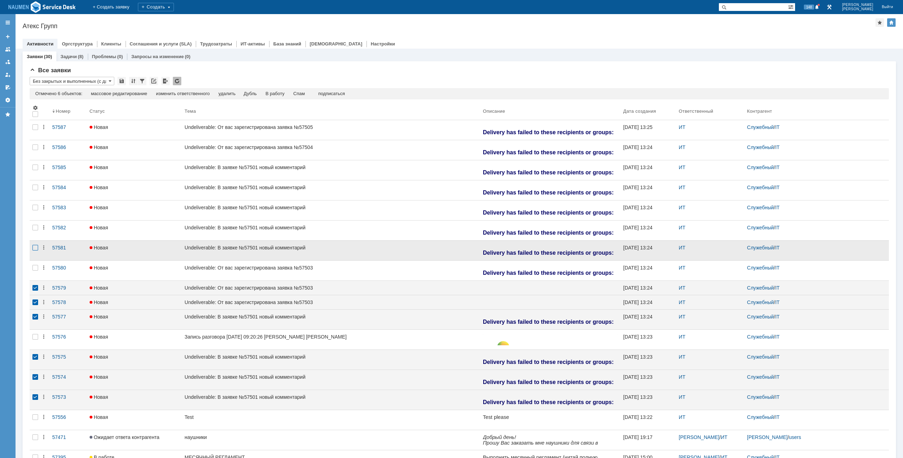
drag, startPoint x: 36, startPoint y: 270, endPoint x: 34, endPoint y: 249, distance: 21.9
click at [36, 150] on div at bounding box center [35, 148] width 6 height 6
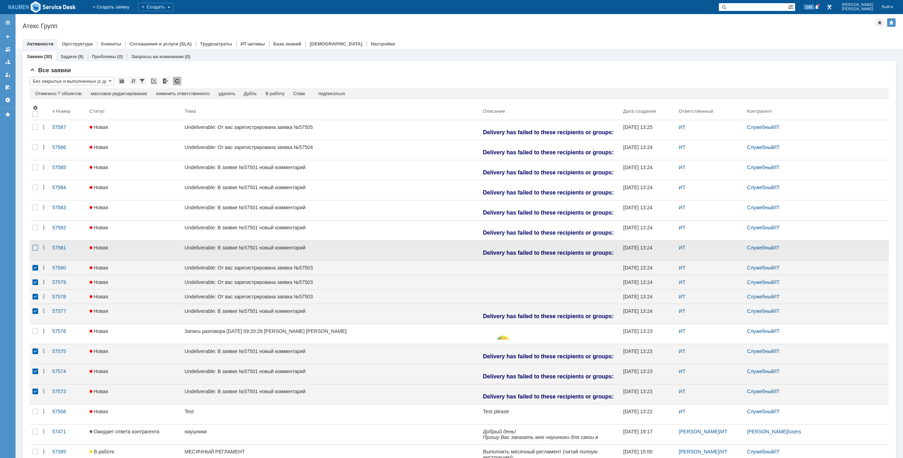
click at [33, 130] on div at bounding box center [35, 127] width 6 height 6
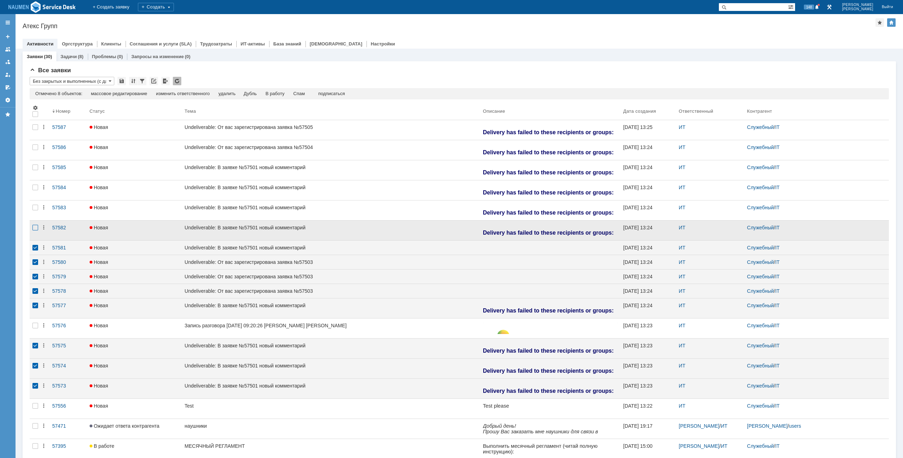
click at [35, 150] on div at bounding box center [35, 148] width 6 height 6
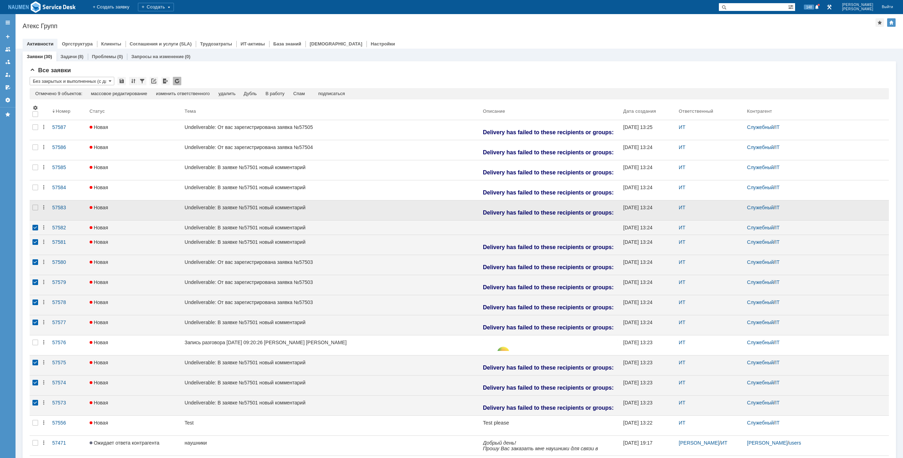
click at [34, 212] on div at bounding box center [35, 211] width 11 height 20
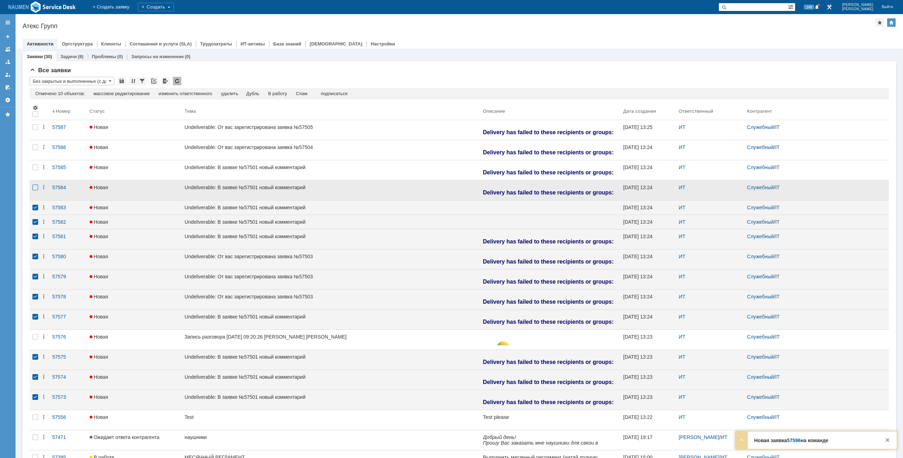
click at [36, 150] on div at bounding box center [35, 148] width 6 height 6
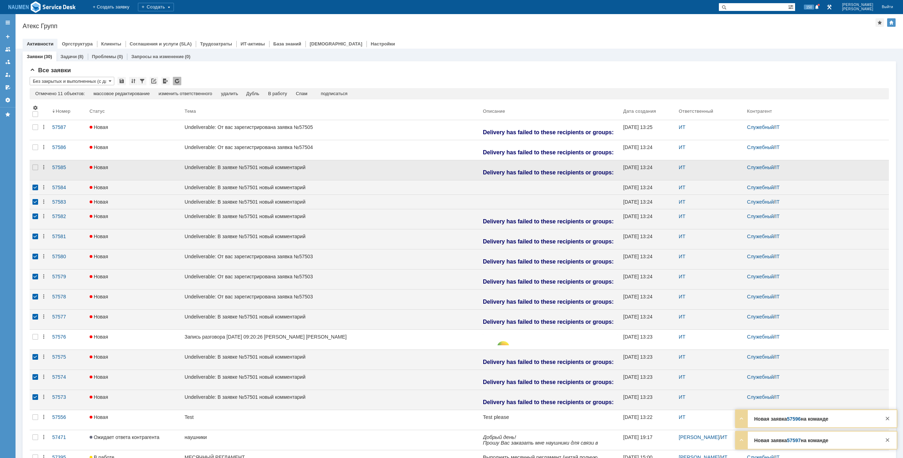
click at [37, 164] on div at bounding box center [35, 170] width 11 height 20
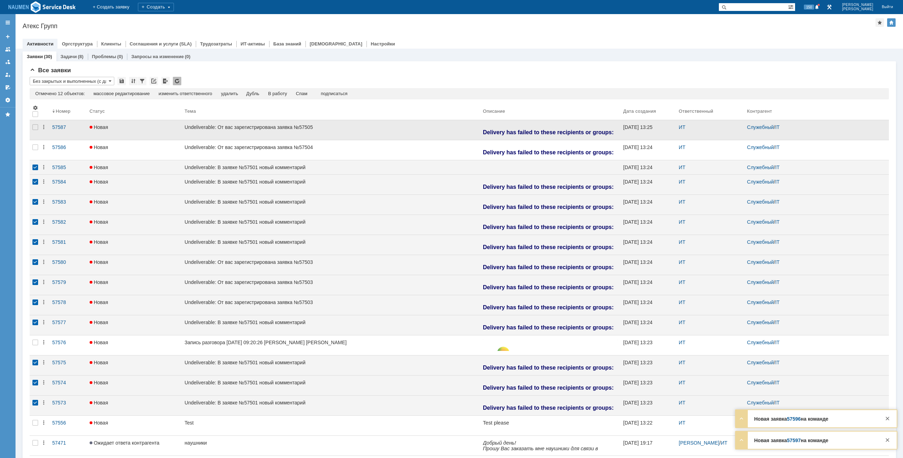
drag, startPoint x: 37, startPoint y: 148, endPoint x: 39, endPoint y: 129, distance: 18.5
click at [37, 146] on div at bounding box center [35, 148] width 6 height 6
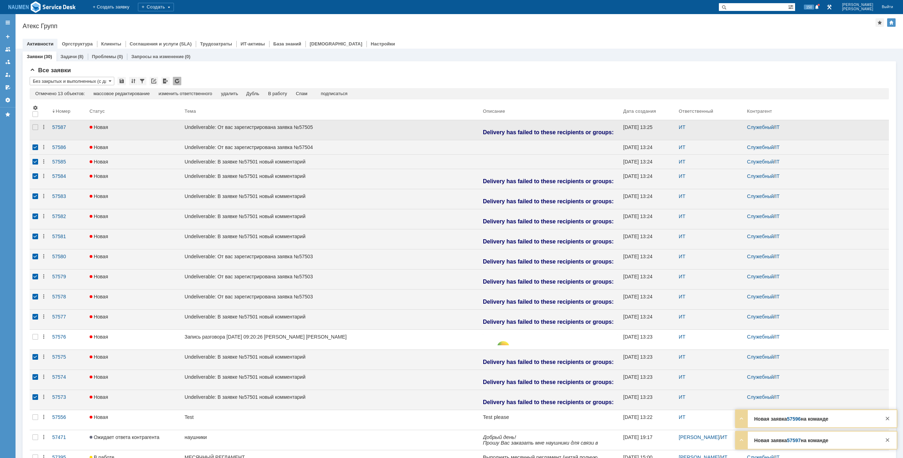
click at [39, 125] on div at bounding box center [35, 130] width 11 height 20
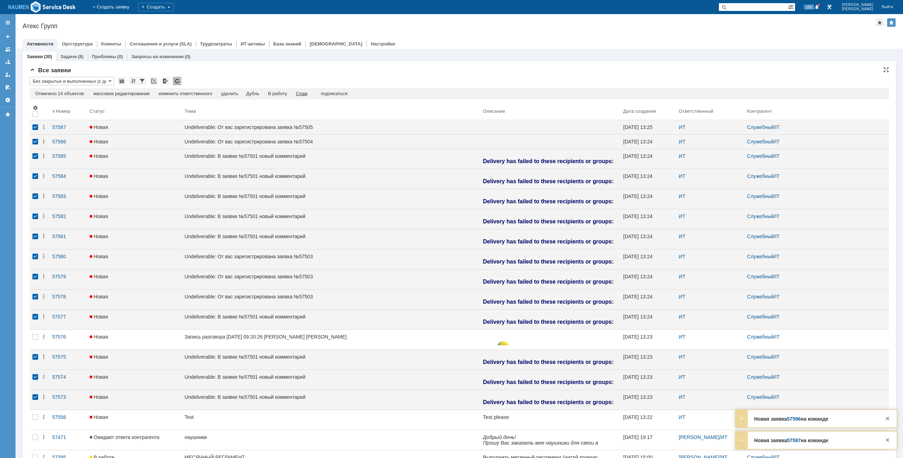
click at [306, 91] on div "Спам" at bounding box center [302, 94] width 12 height 6
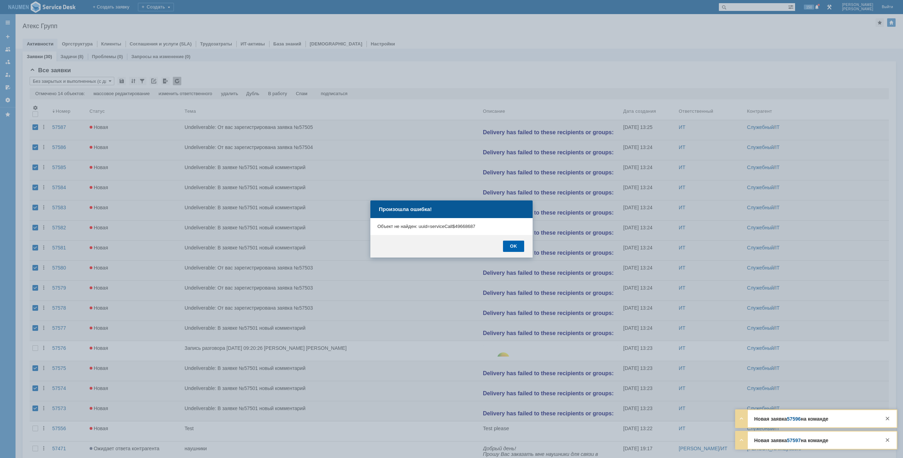
click at [514, 243] on div "OK" at bounding box center [513, 246] width 21 height 11
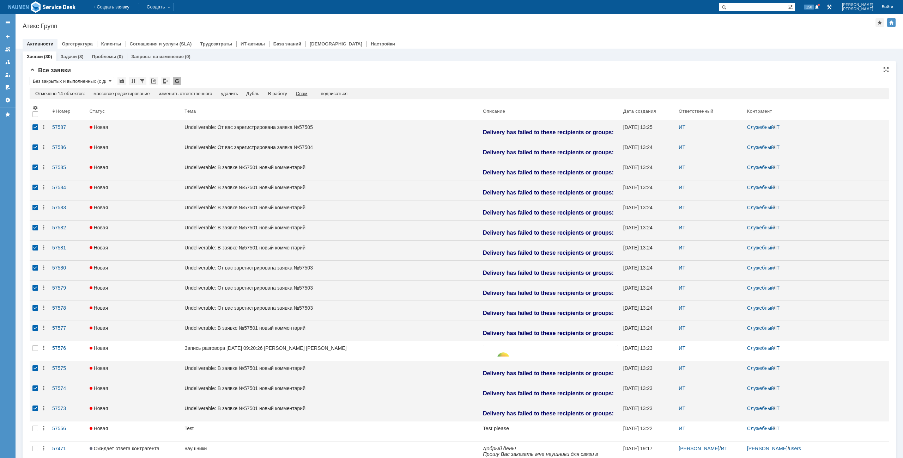
click at [307, 91] on div "Спам" at bounding box center [302, 94] width 12 height 6
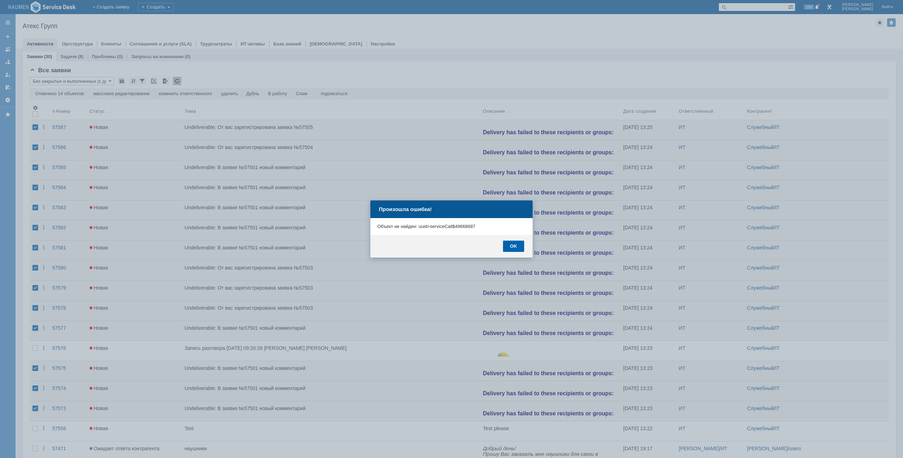
click at [514, 243] on div "OK" at bounding box center [513, 246] width 21 height 11
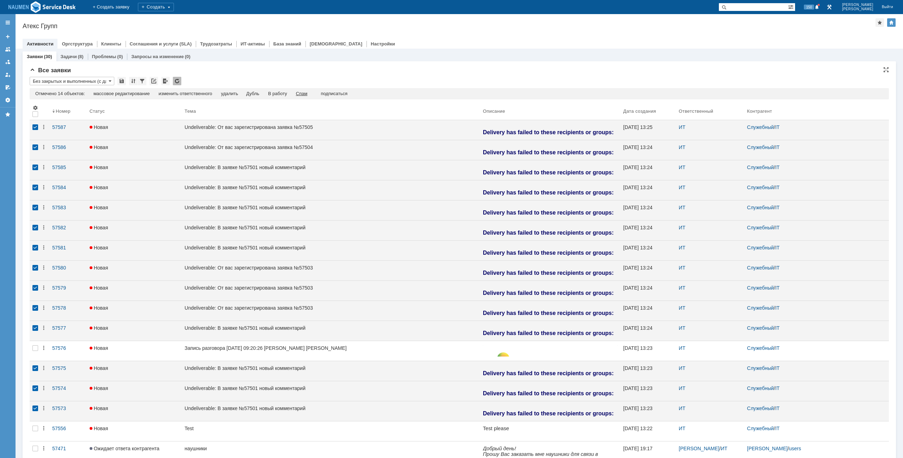
click at [302, 96] on div "Спам" at bounding box center [302, 94] width 12 height 6
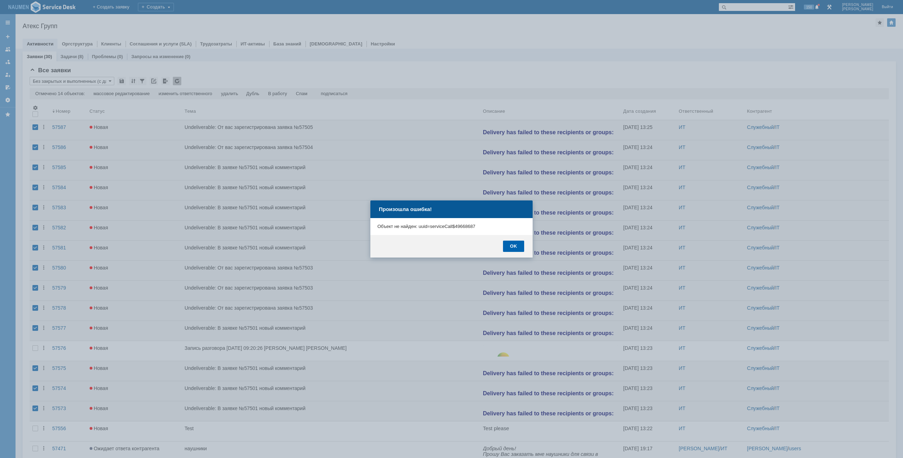
click at [513, 245] on div "OK" at bounding box center [513, 246] width 21 height 11
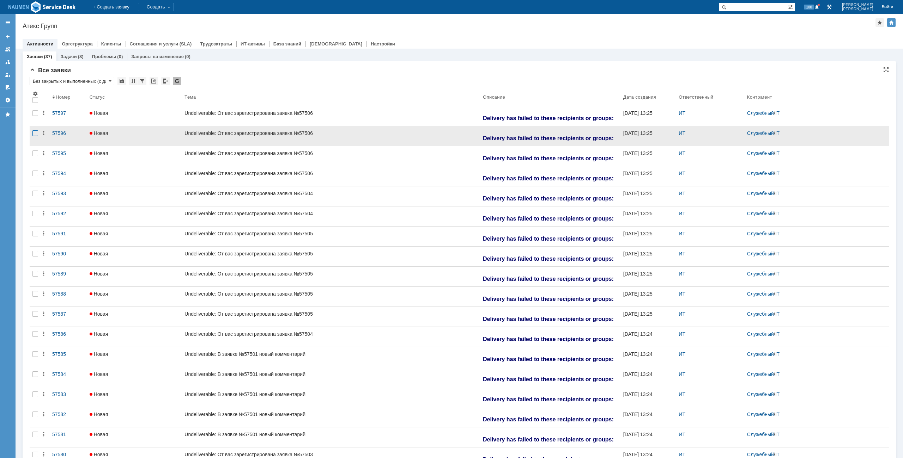
drag, startPoint x: 34, startPoint y: 111, endPoint x: 36, endPoint y: 129, distance: 17.8
click at [34, 111] on div at bounding box center [35, 113] width 6 height 6
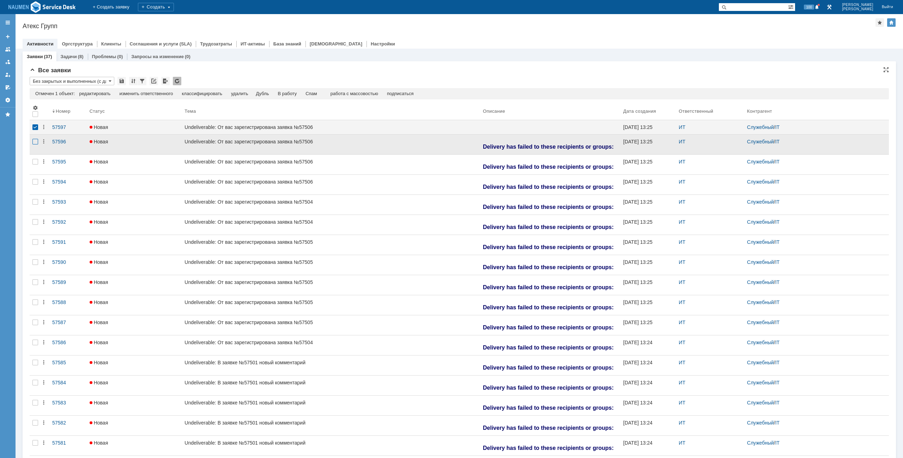
click at [37, 132] on div at bounding box center [35, 127] width 11 height 14
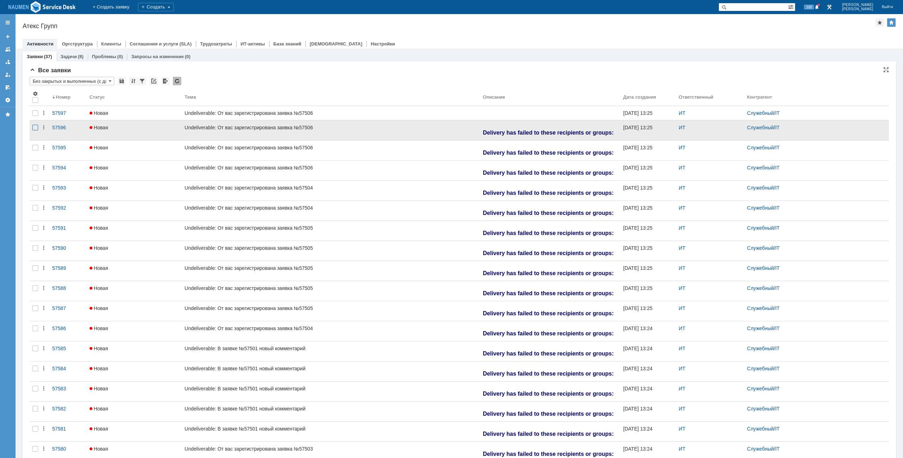
drag, startPoint x: 33, startPoint y: 130, endPoint x: 37, endPoint y: 163, distance: 32.7
click at [33, 131] on div at bounding box center [35, 131] width 11 height 20
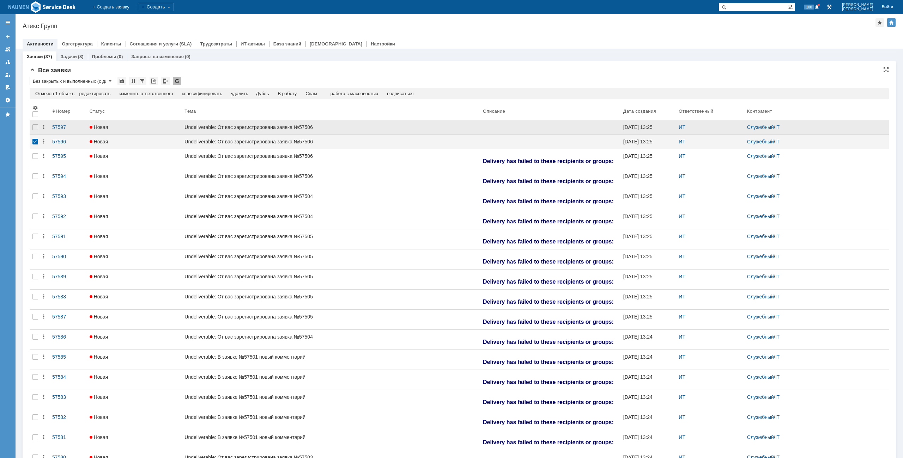
click at [39, 126] on div at bounding box center [35, 127] width 11 height 14
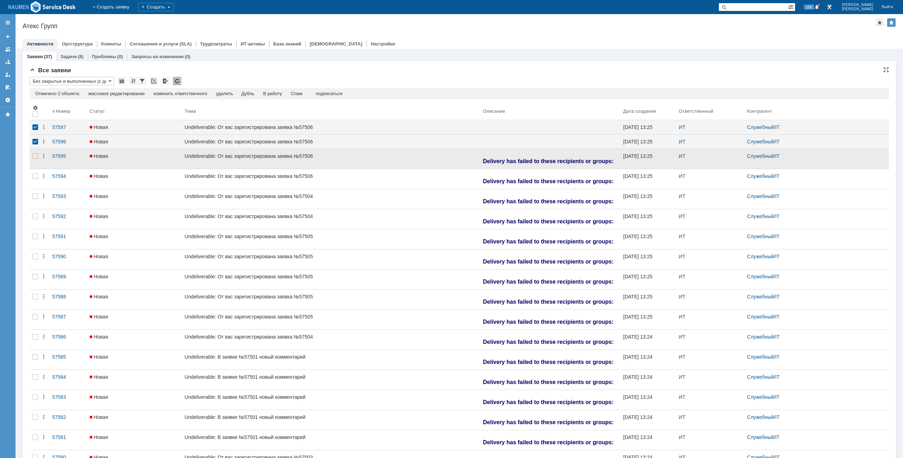
click at [35, 161] on div at bounding box center [35, 159] width 11 height 20
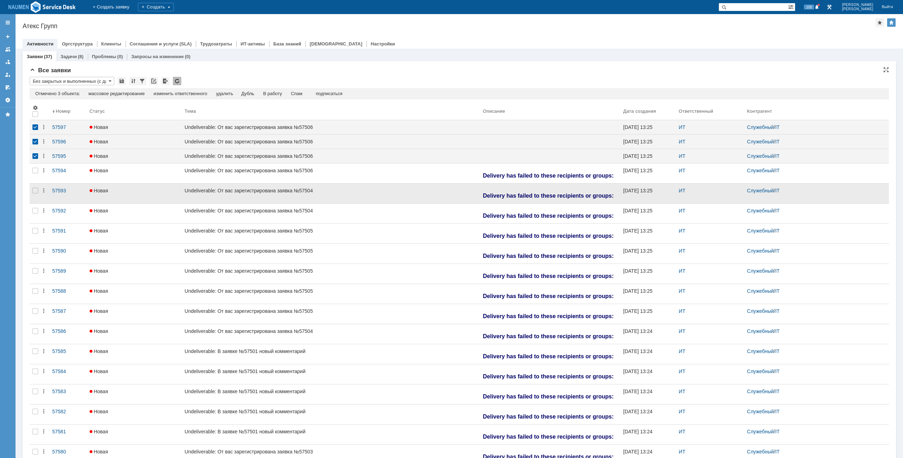
drag, startPoint x: 37, startPoint y: 172, endPoint x: 34, endPoint y: 185, distance: 12.9
click at [37, 173] on div at bounding box center [35, 171] width 6 height 6
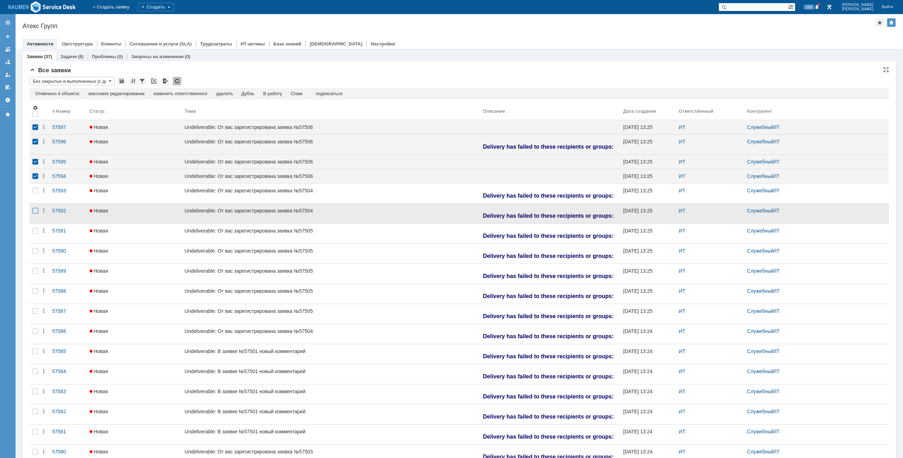
drag, startPoint x: 34, startPoint y: 192, endPoint x: 35, endPoint y: 202, distance: 10.3
click at [34, 192] on div at bounding box center [35, 191] width 6 height 6
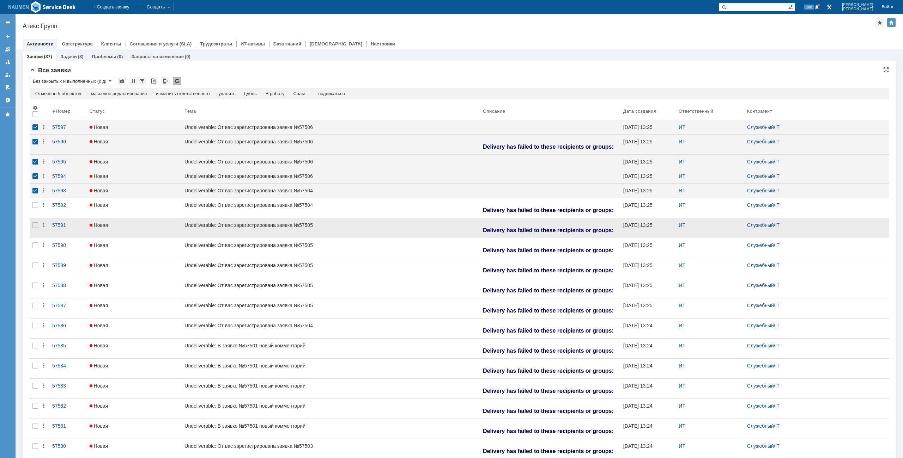
drag, startPoint x: 36, startPoint y: 210, endPoint x: 36, endPoint y: 216, distance: 5.3
click at [36, 211] on div at bounding box center [35, 208] width 11 height 20
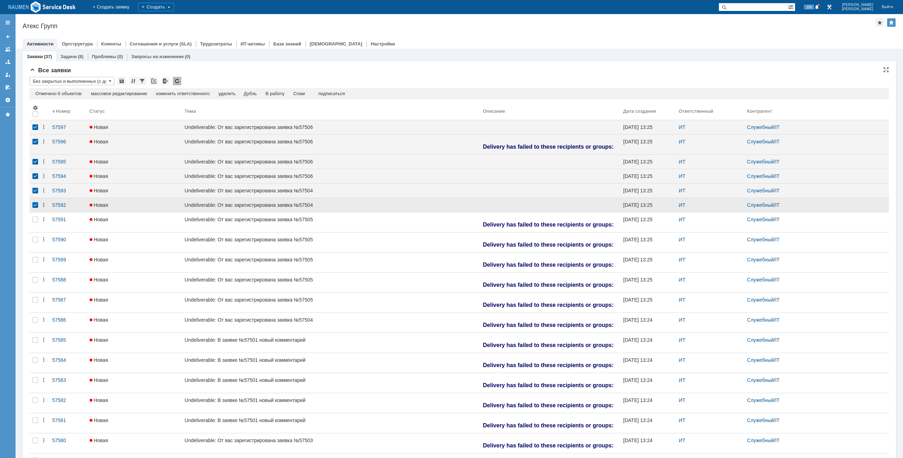
click at [36, 212] on div at bounding box center [35, 205] width 11 height 14
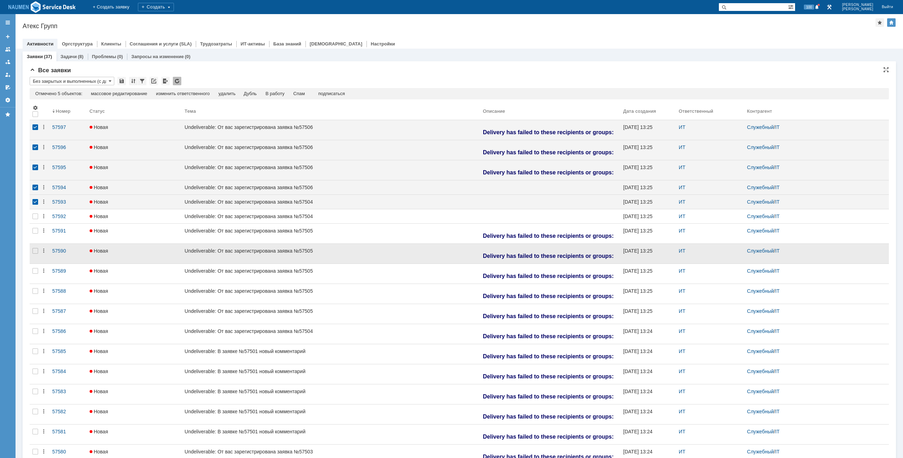
drag, startPoint x: 36, startPoint y: 232, endPoint x: 35, endPoint y: 240, distance: 8.6
click at [36, 233] on div at bounding box center [35, 231] width 6 height 6
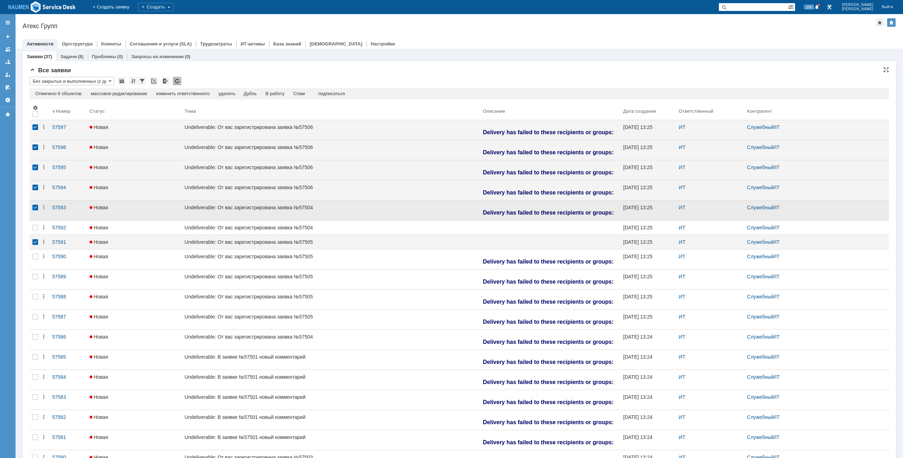
click at [38, 217] on div at bounding box center [35, 211] width 11 height 20
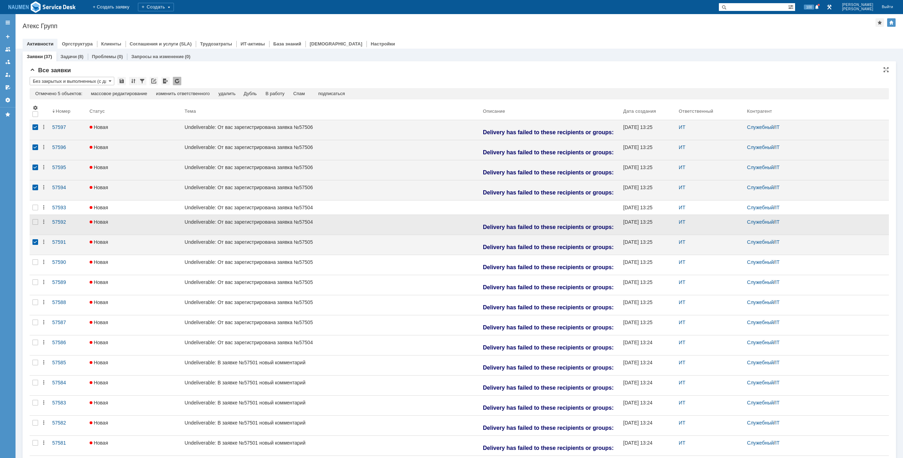
click at [36, 215] on div at bounding box center [35, 225] width 11 height 20
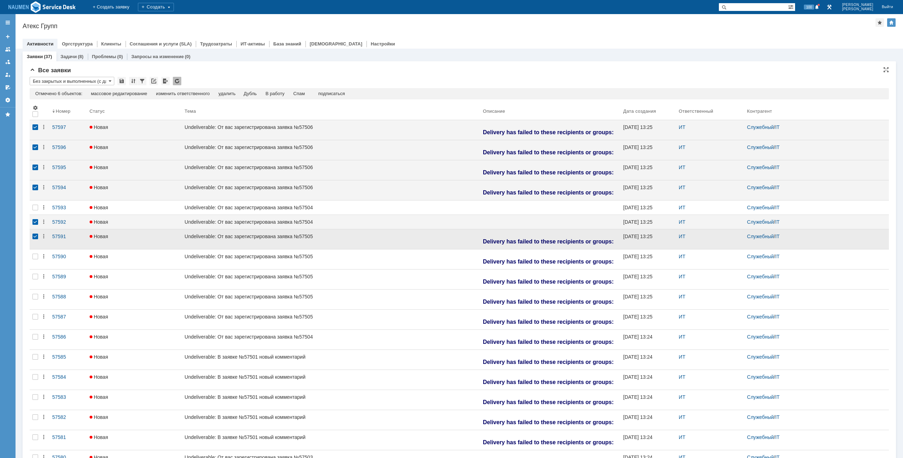
drag, startPoint x: 32, startPoint y: 207, endPoint x: 34, endPoint y: 231, distance: 23.3
click at [32, 207] on div at bounding box center [35, 208] width 6 height 6
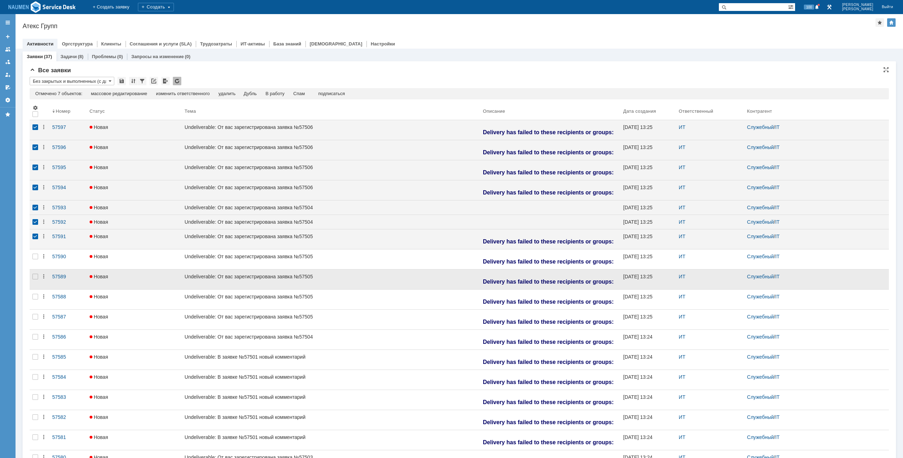
drag, startPoint x: 34, startPoint y: 262, endPoint x: 33, endPoint y: 274, distance: 12.7
click at [33, 264] on div at bounding box center [35, 260] width 11 height 20
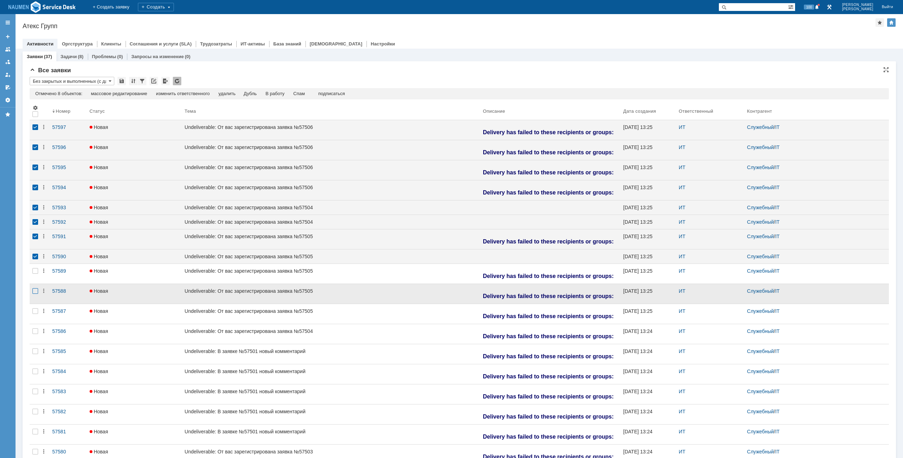
drag, startPoint x: 33, startPoint y: 274, endPoint x: 35, endPoint y: 285, distance: 10.3
click at [35, 280] on div at bounding box center [35, 274] width 11 height 20
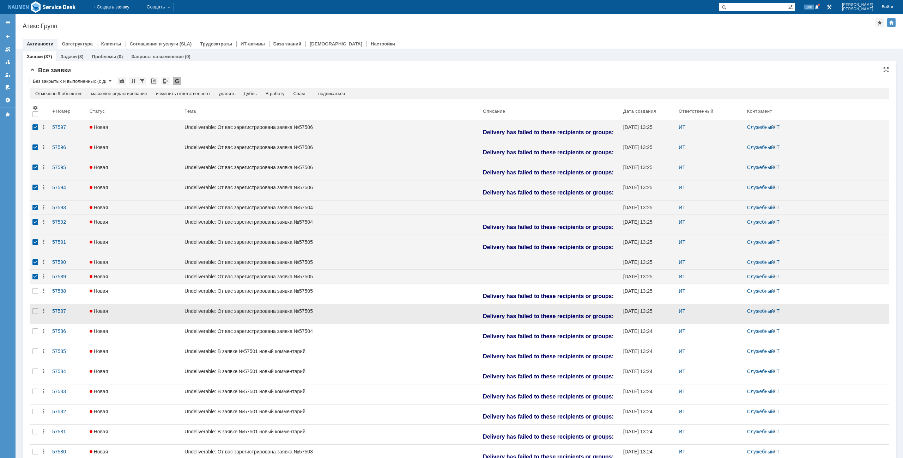
drag, startPoint x: 35, startPoint y: 296, endPoint x: 34, endPoint y: 302, distance: 6.4
click at [34, 300] on div at bounding box center [35, 294] width 11 height 20
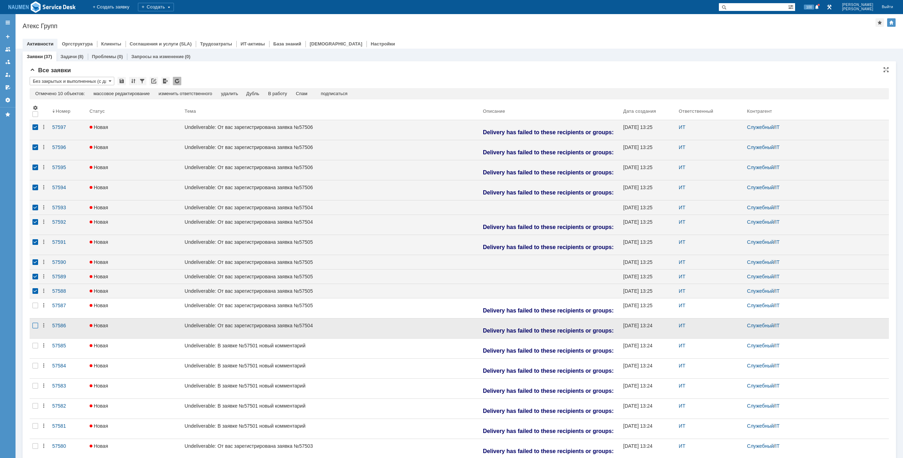
drag, startPoint x: 33, startPoint y: 313, endPoint x: 33, endPoint y: 321, distance: 7.8
click at [33, 317] on div at bounding box center [35, 309] width 11 height 20
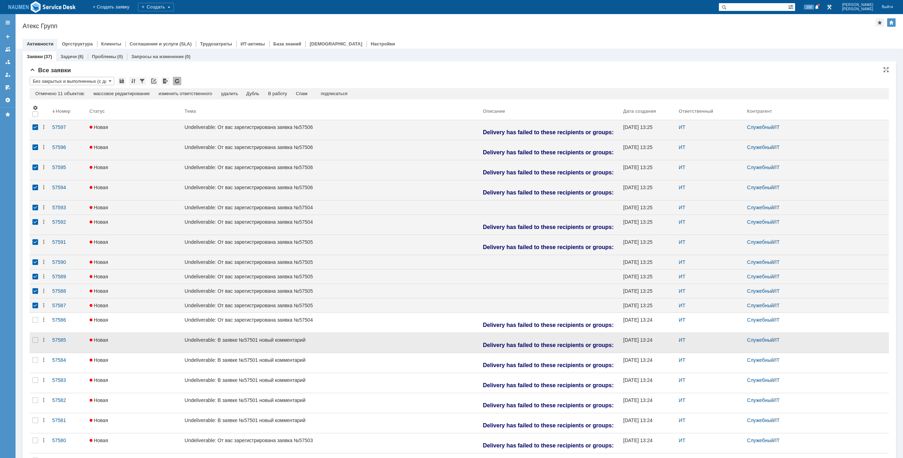
drag, startPoint x: 33, startPoint y: 325, endPoint x: 32, endPoint y: 332, distance: 7.2
click at [32, 329] on div at bounding box center [35, 323] width 11 height 20
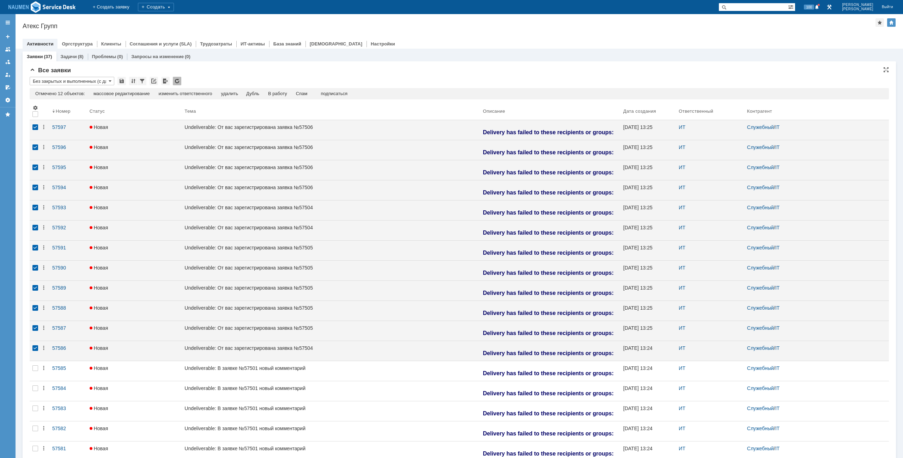
click at [302, 89] on div "Отмечено 12 объектов: редактировать массовое редактирование изменить ответствен…" at bounding box center [459, 93] width 859 height 11
click at [304, 95] on div "Спам" at bounding box center [302, 94] width 12 height 6
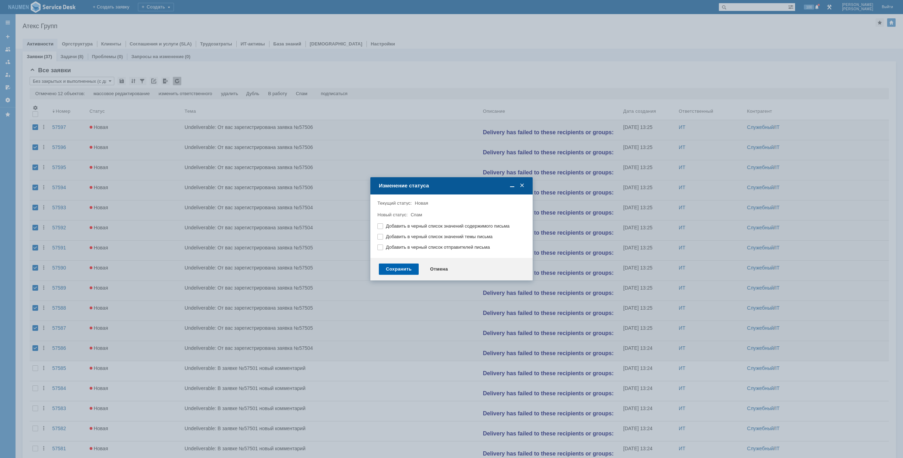
click at [406, 270] on div "Сохранить" at bounding box center [399, 269] width 40 height 11
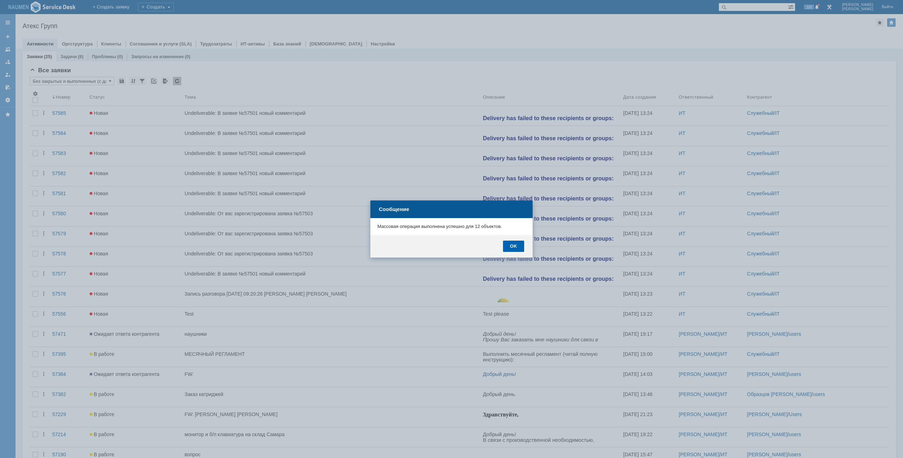
click at [516, 248] on div "OK" at bounding box center [513, 246] width 21 height 11
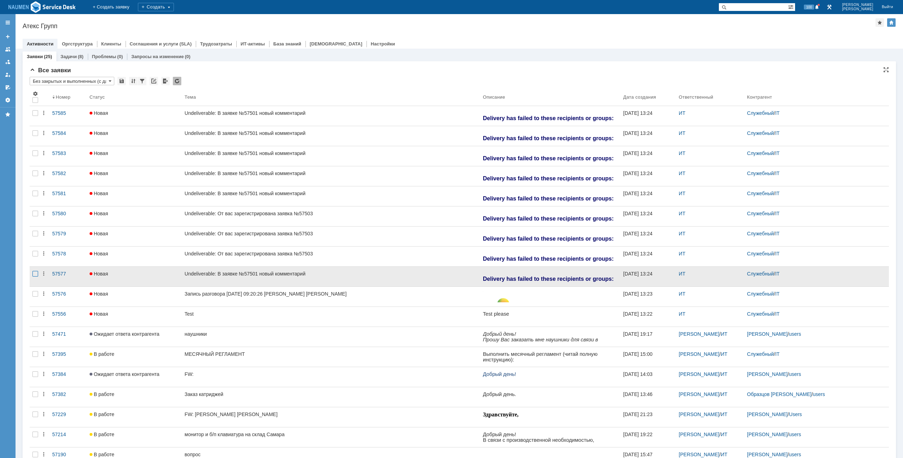
drag, startPoint x: 36, startPoint y: 273, endPoint x: 36, endPoint y: 261, distance: 11.3
click at [36, 116] on div at bounding box center [35, 113] width 6 height 6
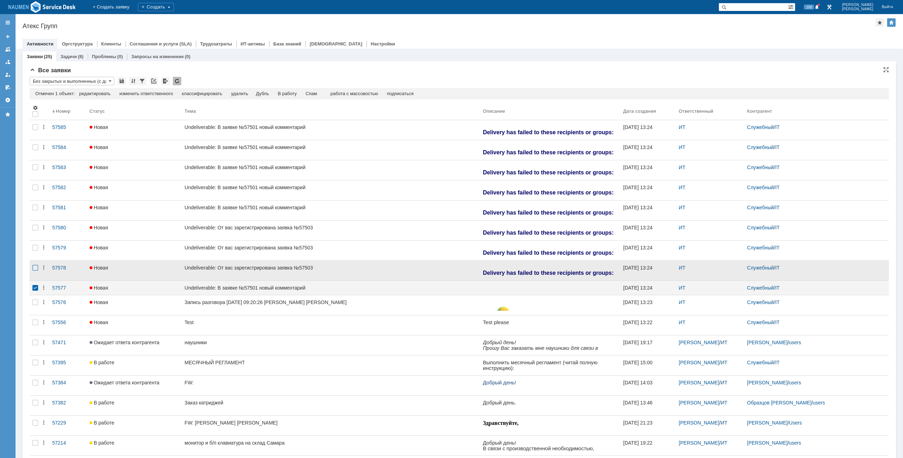
click at [35, 150] on div at bounding box center [35, 148] width 6 height 6
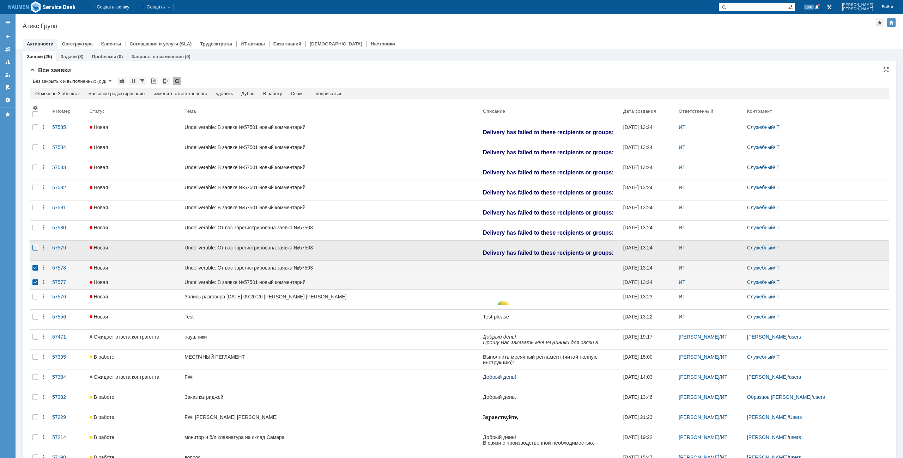
click at [33, 130] on div at bounding box center [35, 127] width 6 height 6
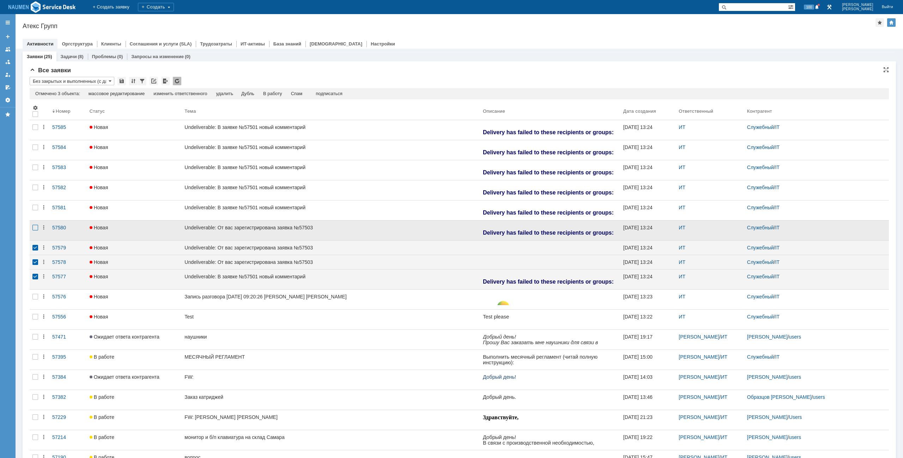
click at [34, 150] on div at bounding box center [35, 148] width 6 height 6
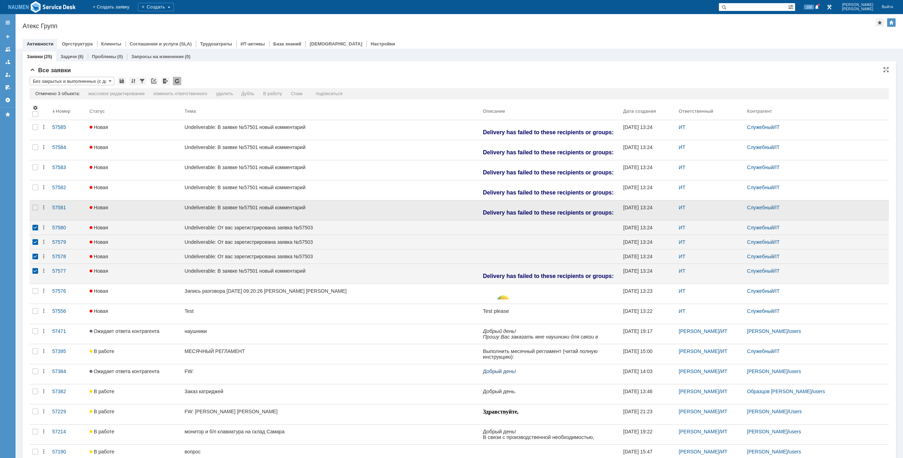
click at [36, 204] on div at bounding box center [35, 211] width 11 height 20
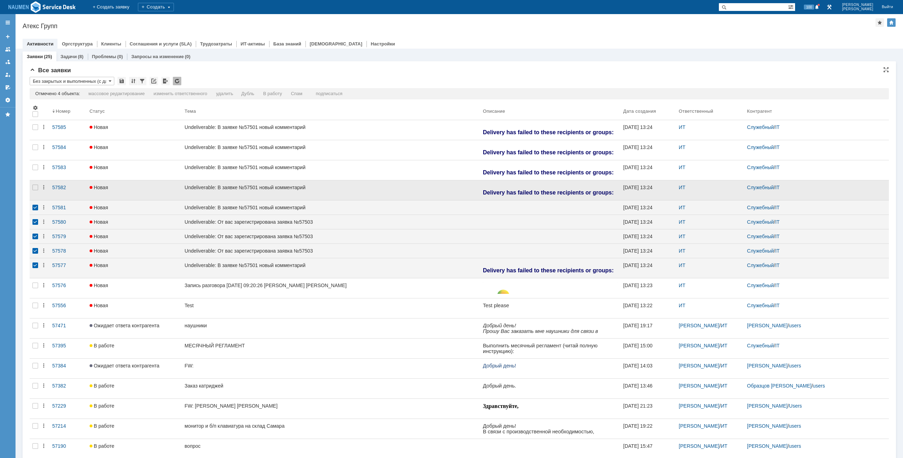
click at [36, 183] on div at bounding box center [35, 191] width 11 height 20
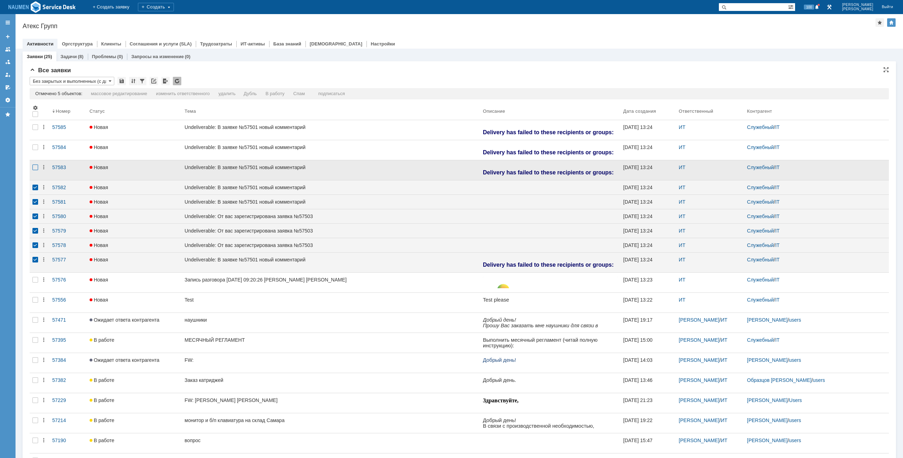
click at [33, 130] on div at bounding box center [35, 127] width 6 height 6
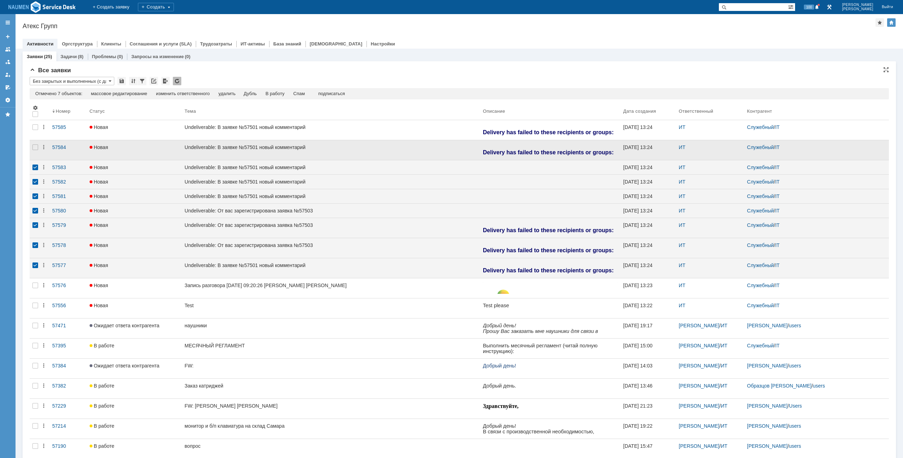
click at [33, 151] on div at bounding box center [35, 150] width 11 height 20
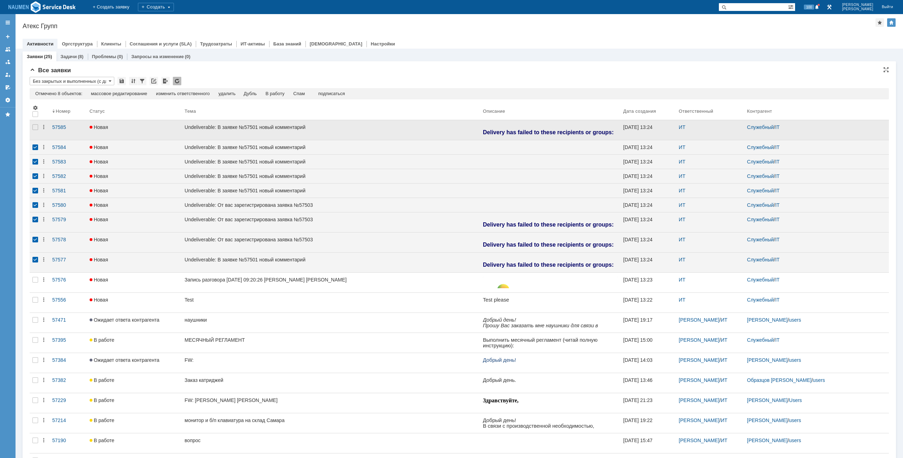
click at [31, 130] on div at bounding box center [35, 130] width 11 height 20
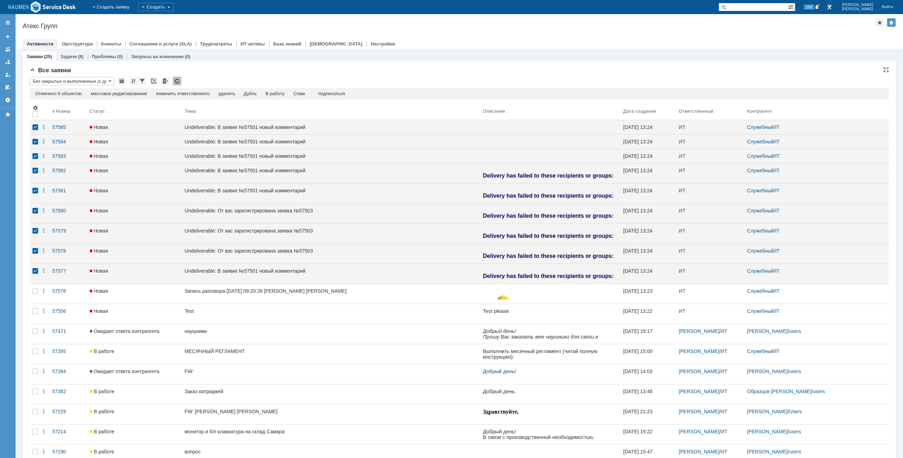
click at [305, 97] on div "Отмечено 9 объектов: редактировать массовое редактирование изменить ответственн…" at bounding box center [459, 93] width 859 height 11
click at [305, 93] on div "Спам" at bounding box center [299, 94] width 12 height 6
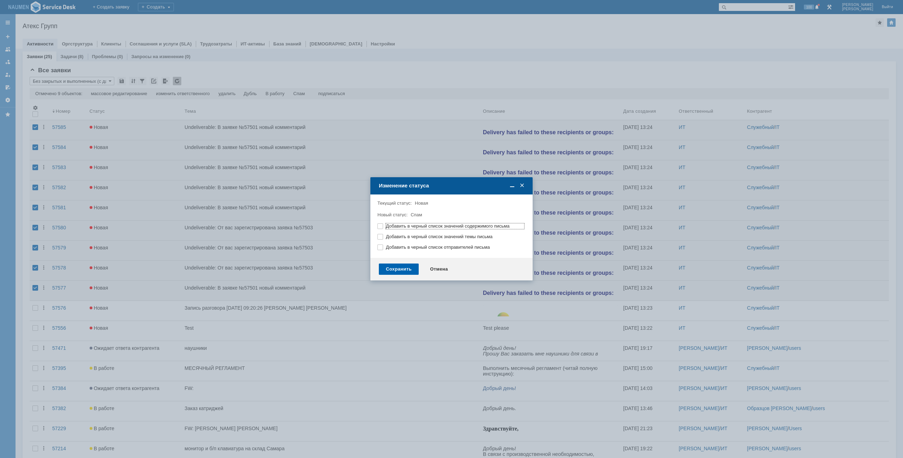
click at [413, 268] on div "Сохранить" at bounding box center [399, 269] width 40 height 11
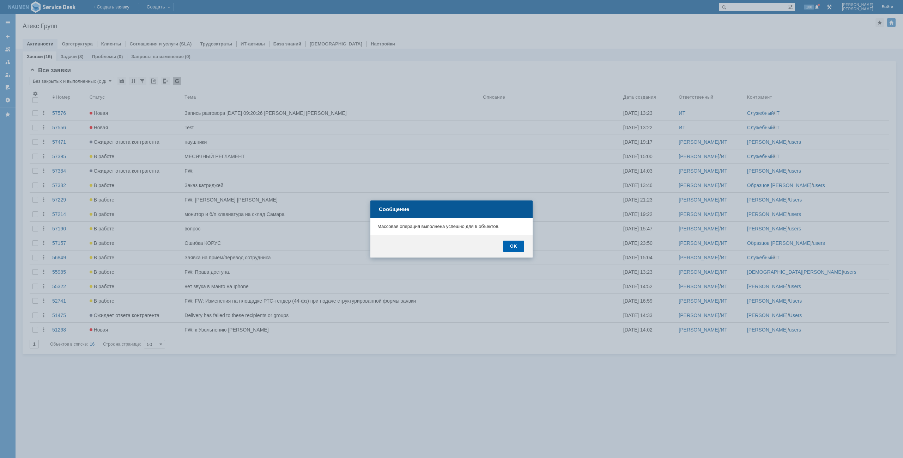
click at [514, 247] on div "OK" at bounding box center [513, 246] width 21 height 11
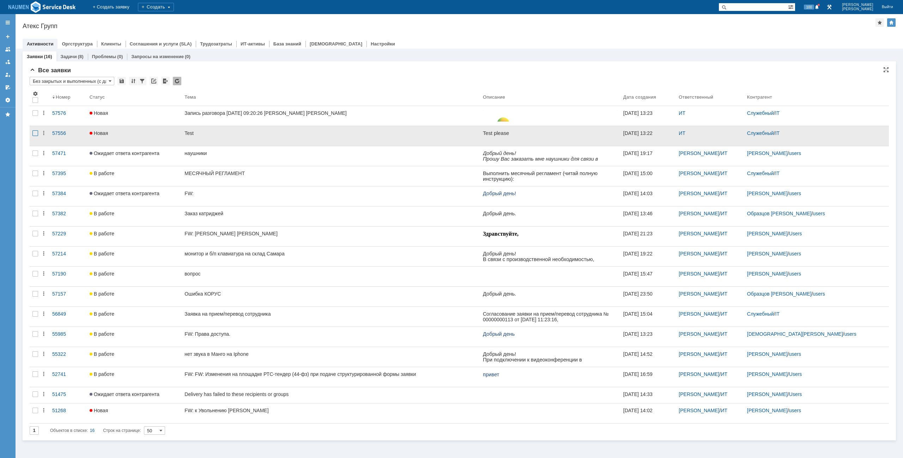
click at [36, 135] on div at bounding box center [35, 133] width 6 height 6
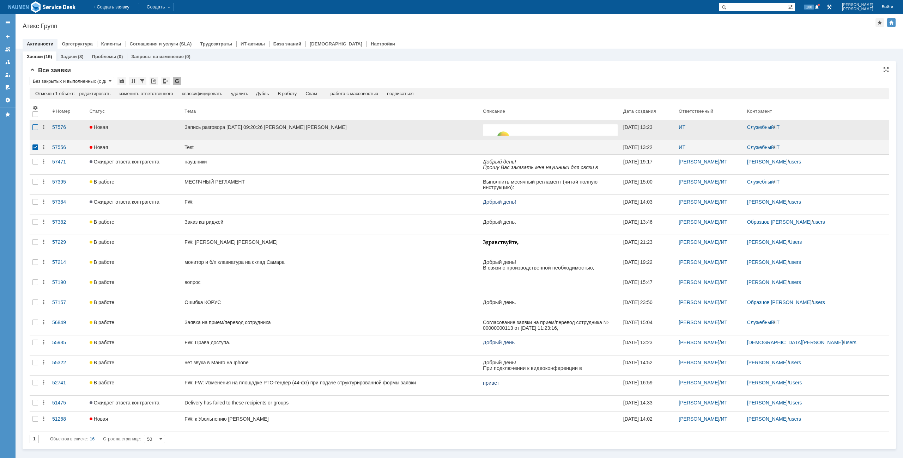
click at [33, 128] on div at bounding box center [35, 127] width 6 height 6
click at [299, 95] on div "Спам" at bounding box center [297, 94] width 12 height 6
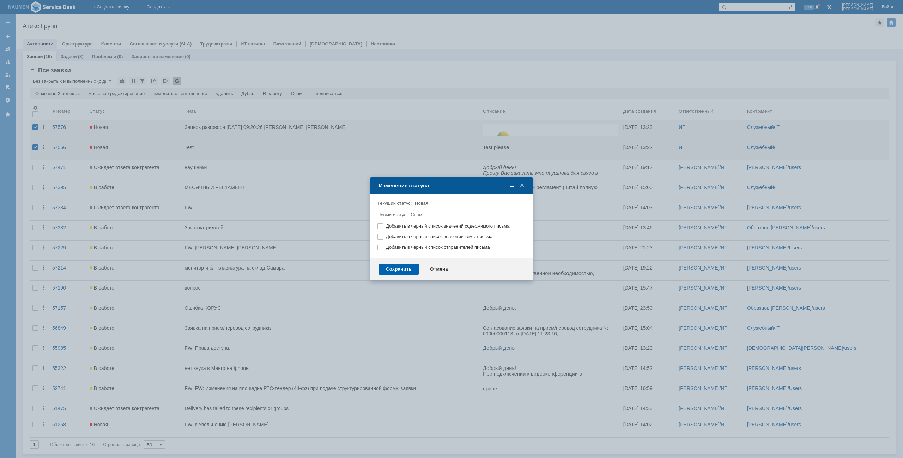
click at [399, 270] on div "Сохранить" at bounding box center [399, 269] width 40 height 11
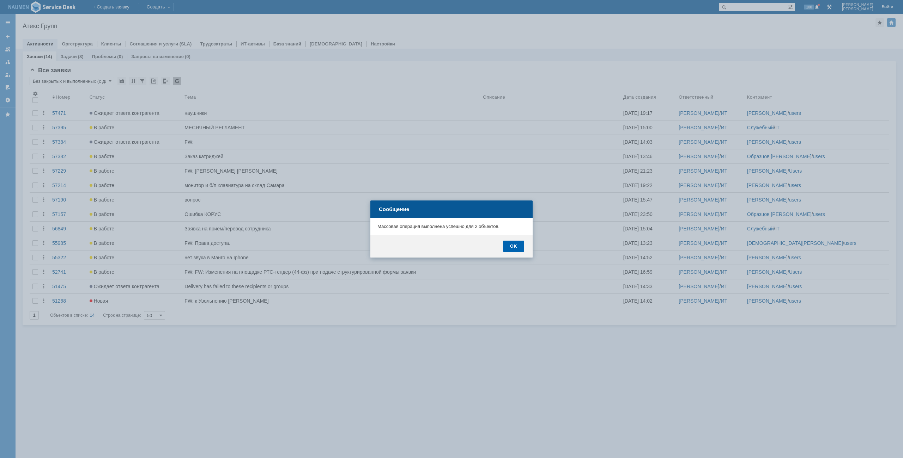
click at [516, 248] on div "OK" at bounding box center [513, 246] width 21 height 11
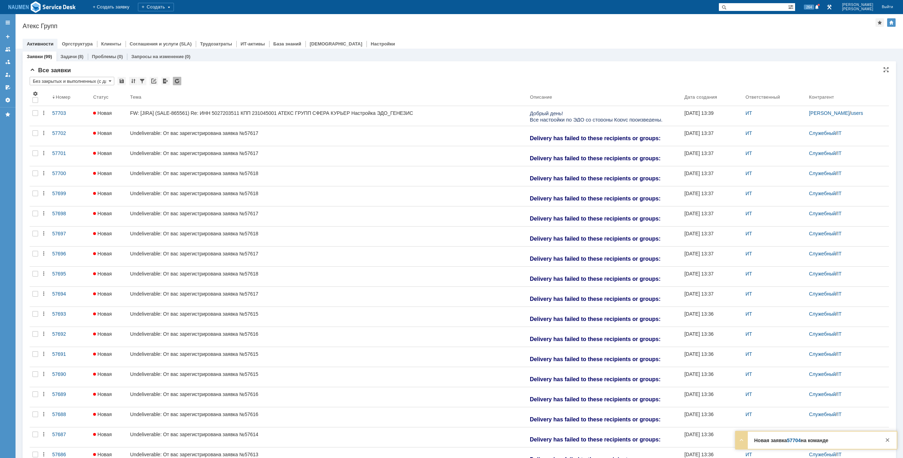
click at [207, 69] on div "Все заявки" at bounding box center [459, 70] width 859 height 7
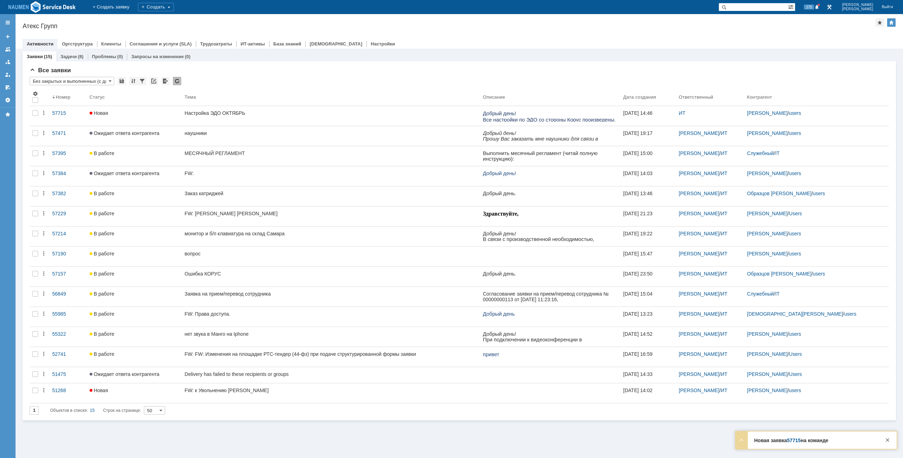
click at [203, 27] on div "Атекс Групп" at bounding box center [449, 26] width 852 height 7
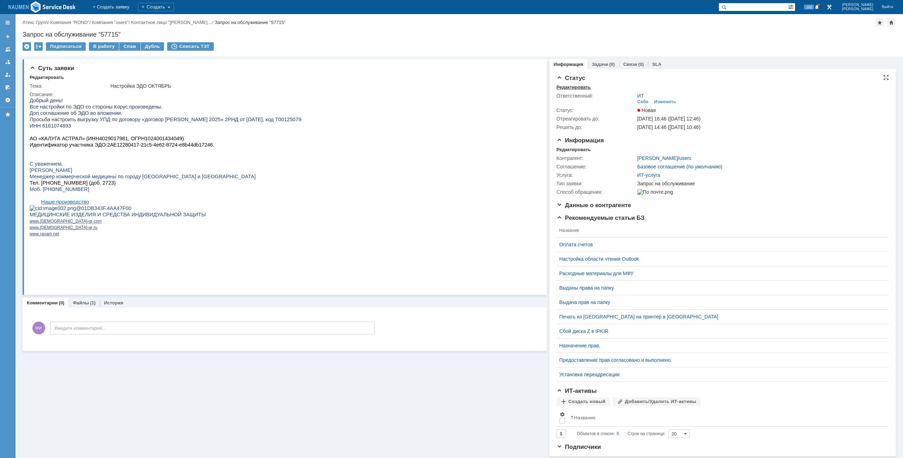
click at [575, 87] on div "Редактировать" at bounding box center [573, 88] width 34 height 6
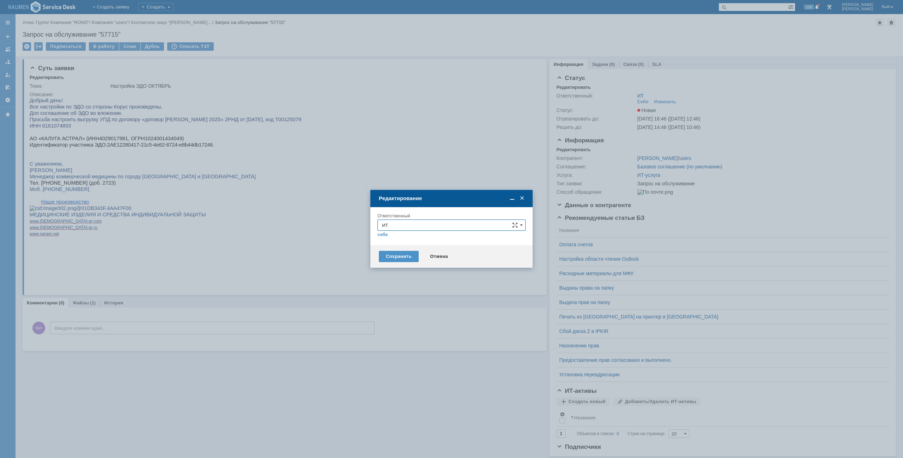
click at [402, 226] on input "ИТ" at bounding box center [451, 225] width 148 height 11
click at [401, 304] on div "АСУ" at bounding box center [451, 307] width 147 height 11
click at [391, 253] on div "Сохранить" at bounding box center [399, 256] width 40 height 11
type input "АСУ"
